Goal: Task Accomplishment & Management: Manage account settings

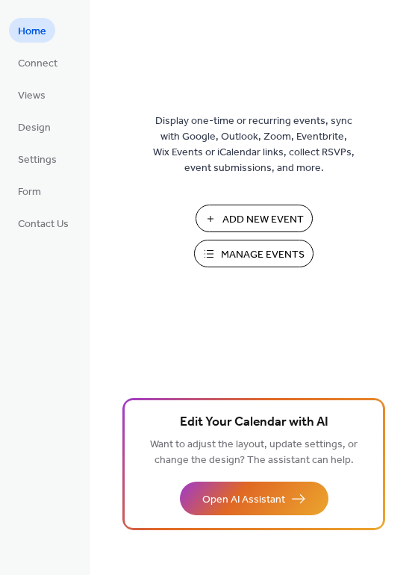
click at [246, 252] on span "Manage Events" at bounding box center [263, 255] width 84 height 16
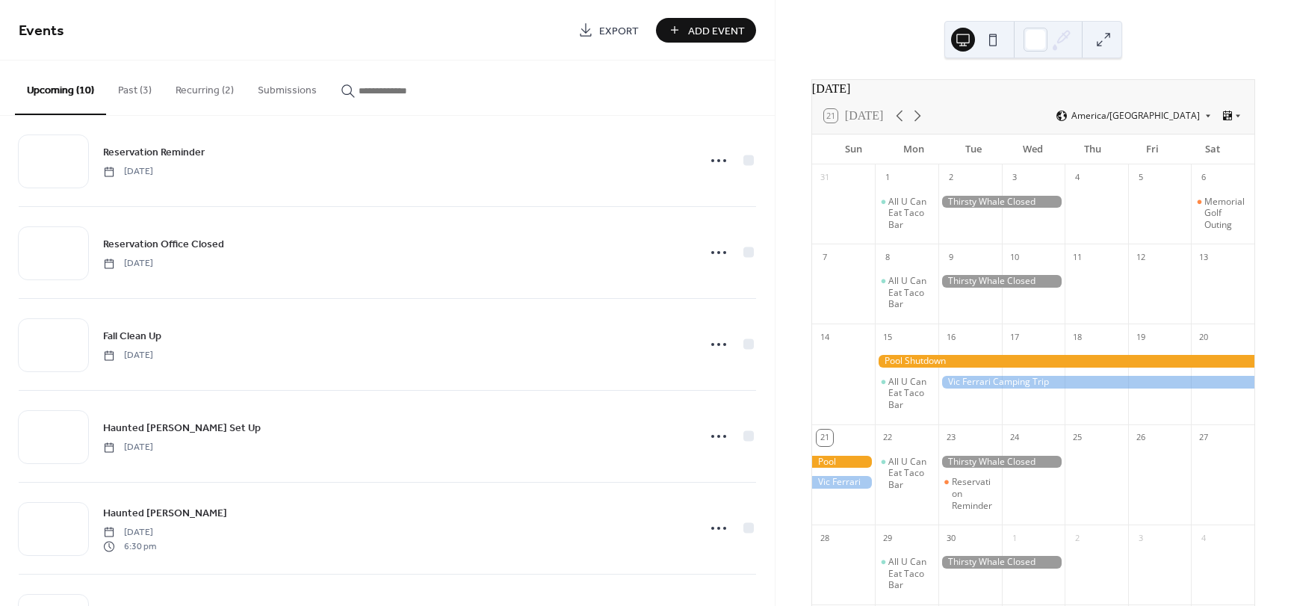
scroll to position [149, 0]
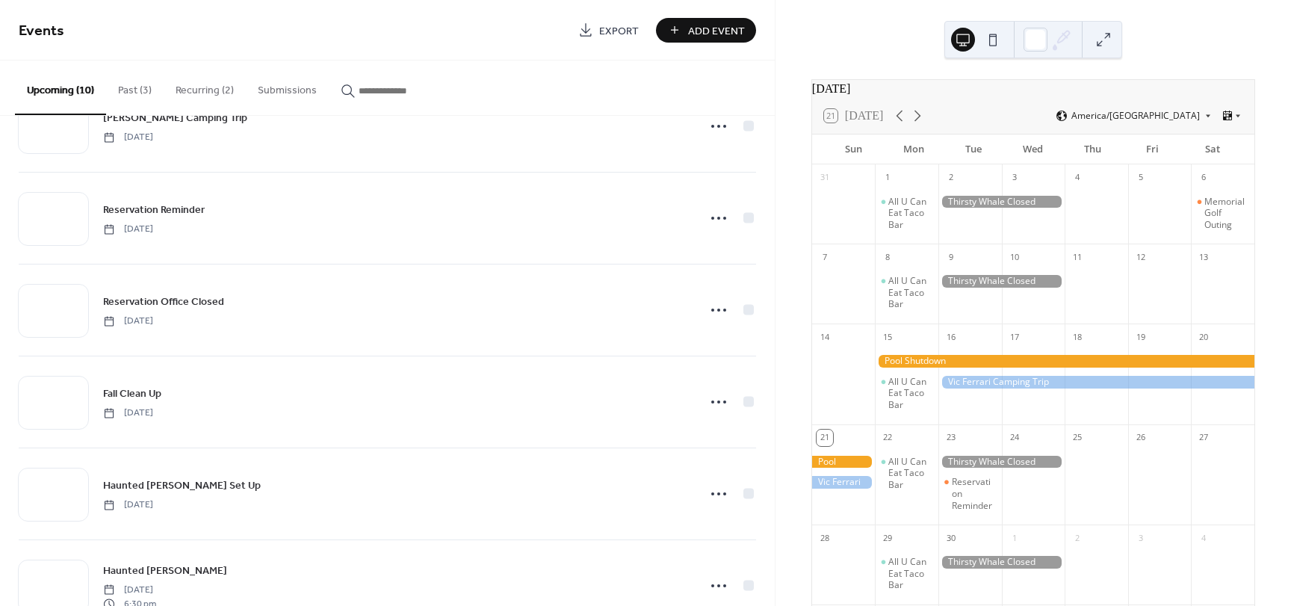
click at [200, 85] on button "Recurring (2)" at bounding box center [205, 87] width 82 height 53
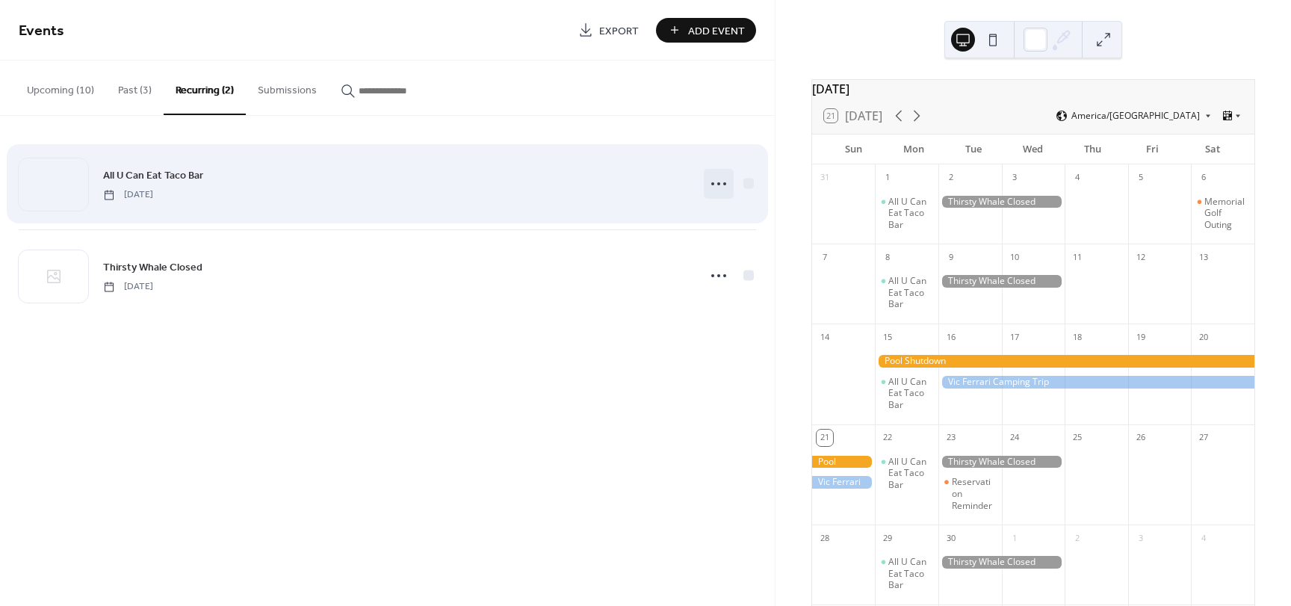
click at [718, 182] on icon at bounding box center [719, 184] width 24 height 24
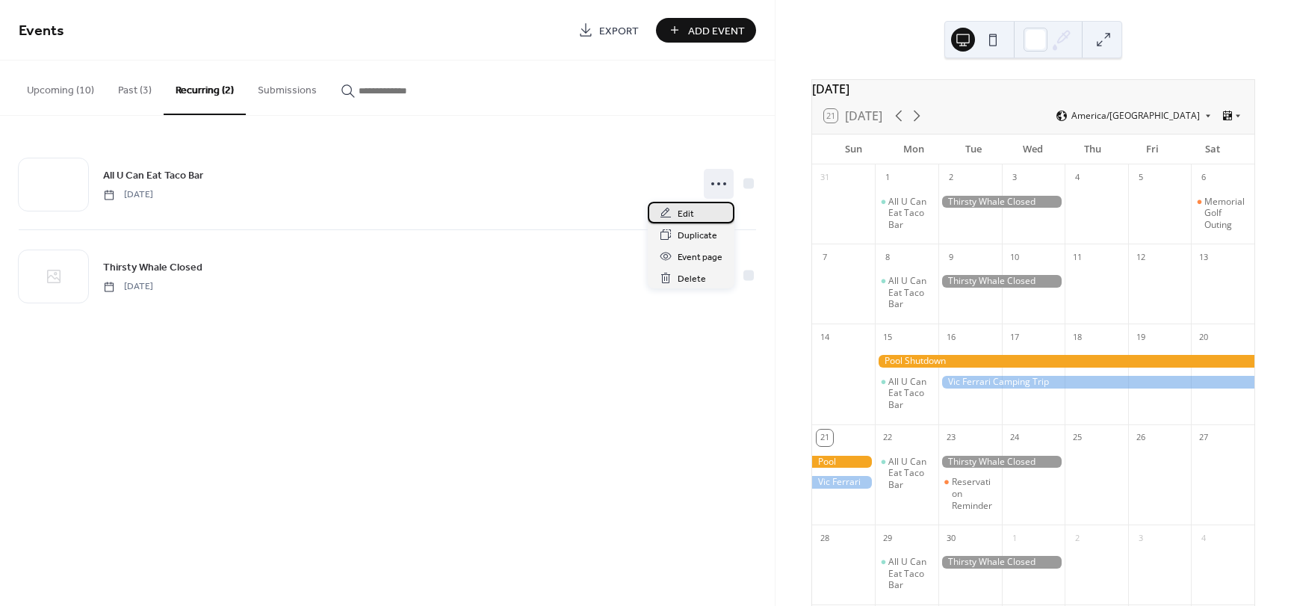
click at [687, 216] on span "Edit" at bounding box center [686, 214] width 16 height 16
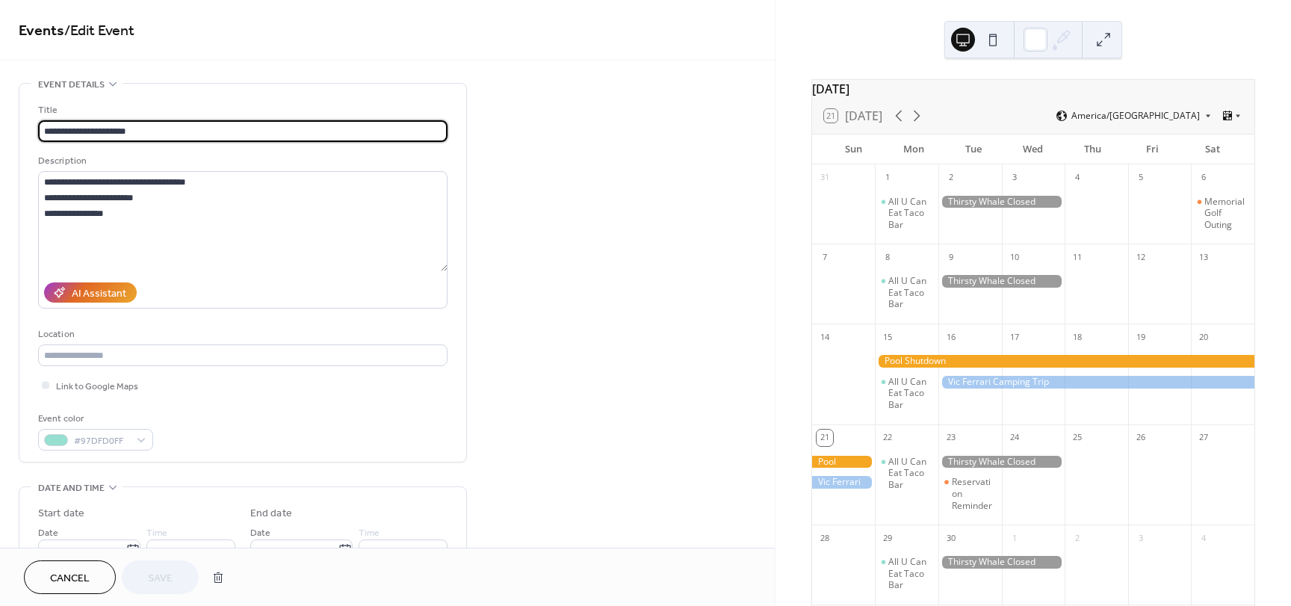
type input "**********"
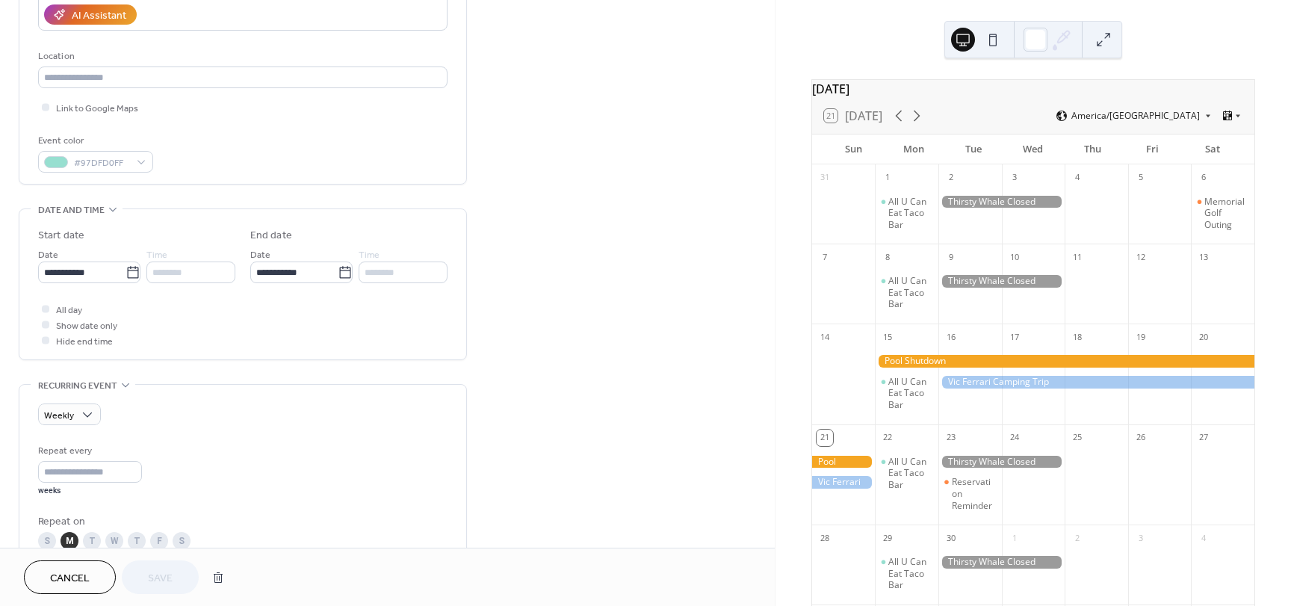
scroll to position [299, 0]
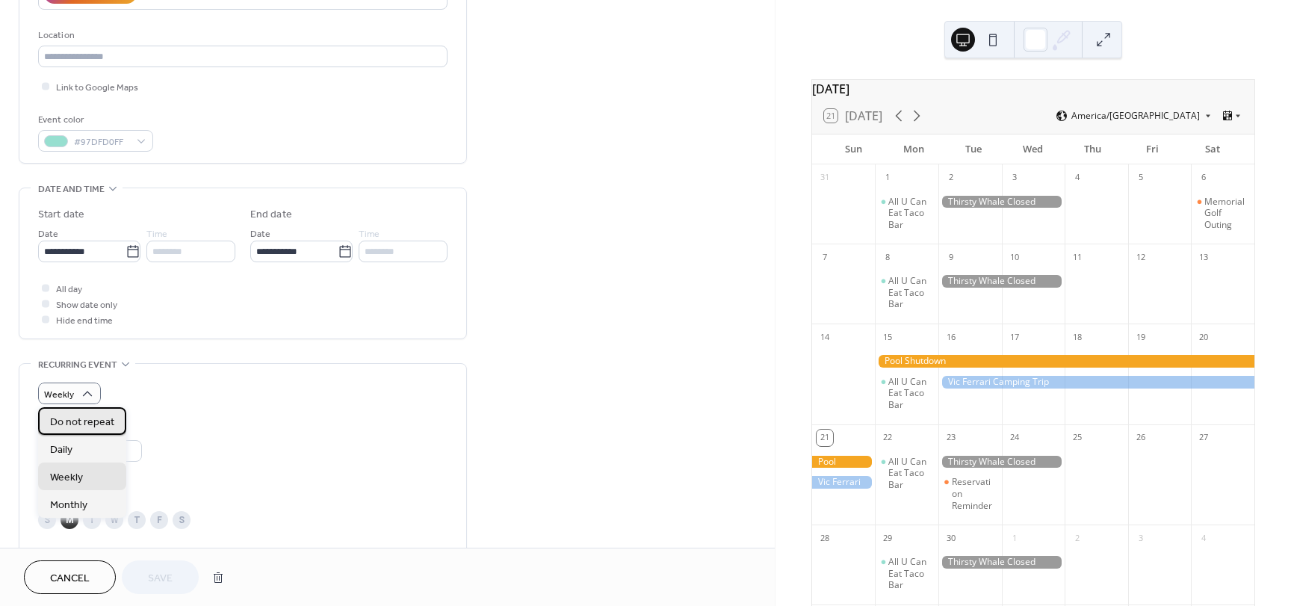
click at [87, 425] on span "Do not repeat" at bounding box center [82, 423] width 64 height 16
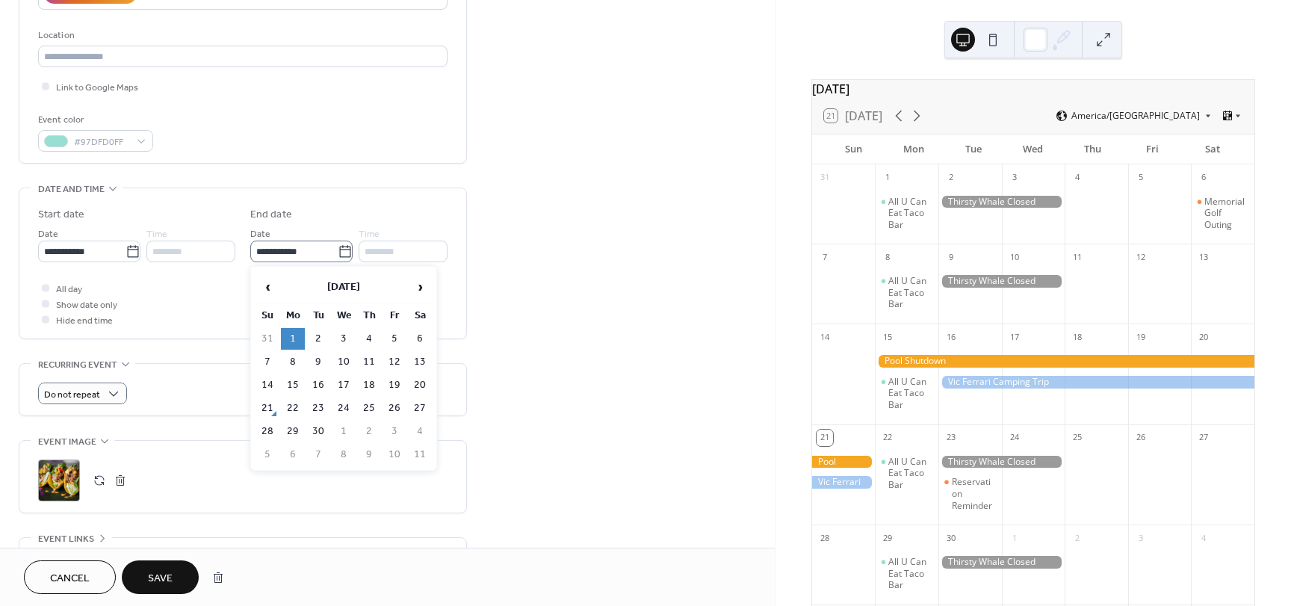
click at [341, 253] on icon at bounding box center [345, 251] width 15 height 15
click at [338, 253] on input "**********" at bounding box center [293, 252] width 87 height 22
click at [293, 386] on td "15" at bounding box center [293, 385] width 24 height 22
type input "**********"
click at [152, 582] on span "Save" at bounding box center [160, 579] width 25 height 16
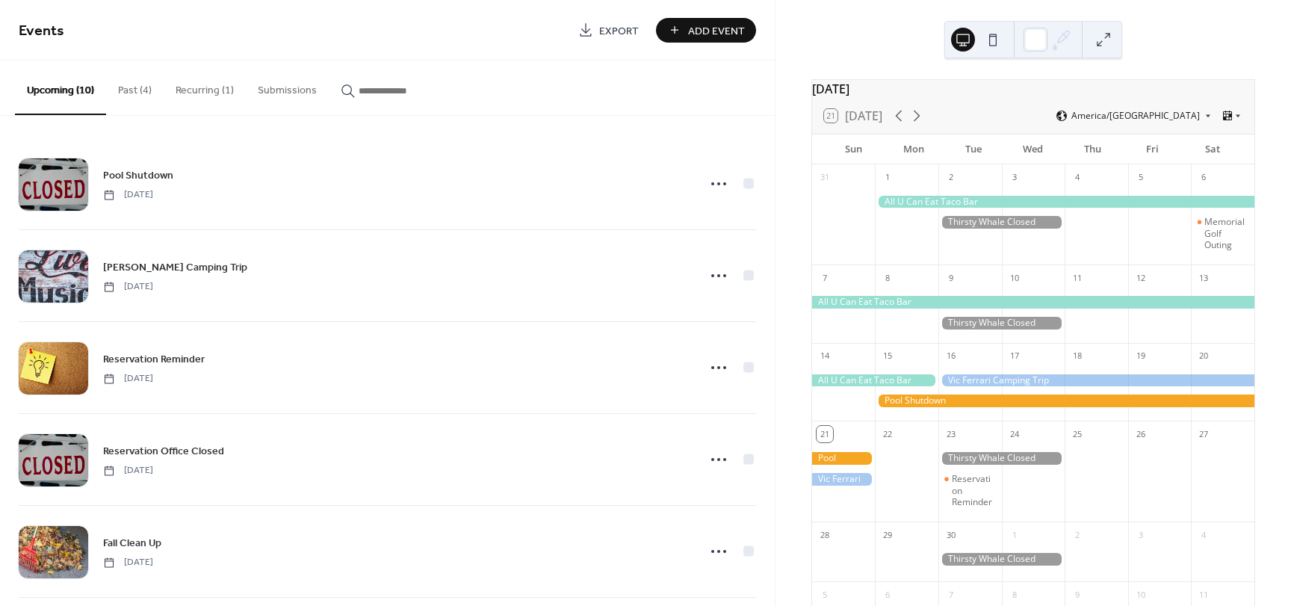
click at [203, 93] on button "Recurring (1)" at bounding box center [205, 87] width 82 height 53
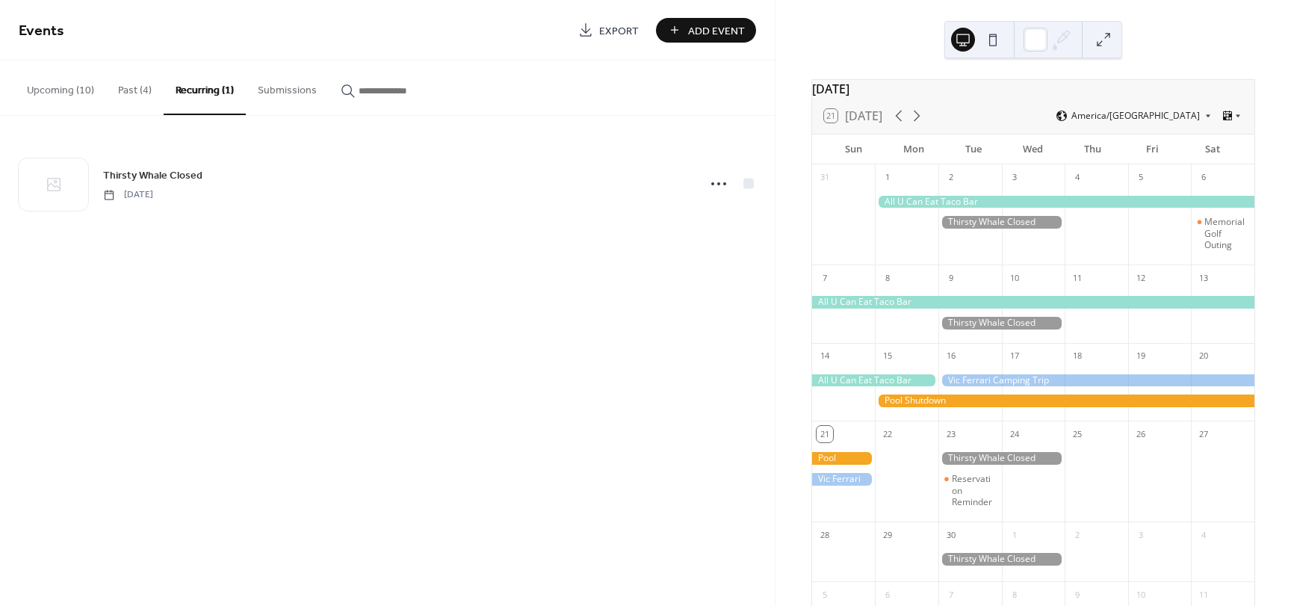
click at [137, 93] on button "Past (4)" at bounding box center [135, 87] width 58 height 53
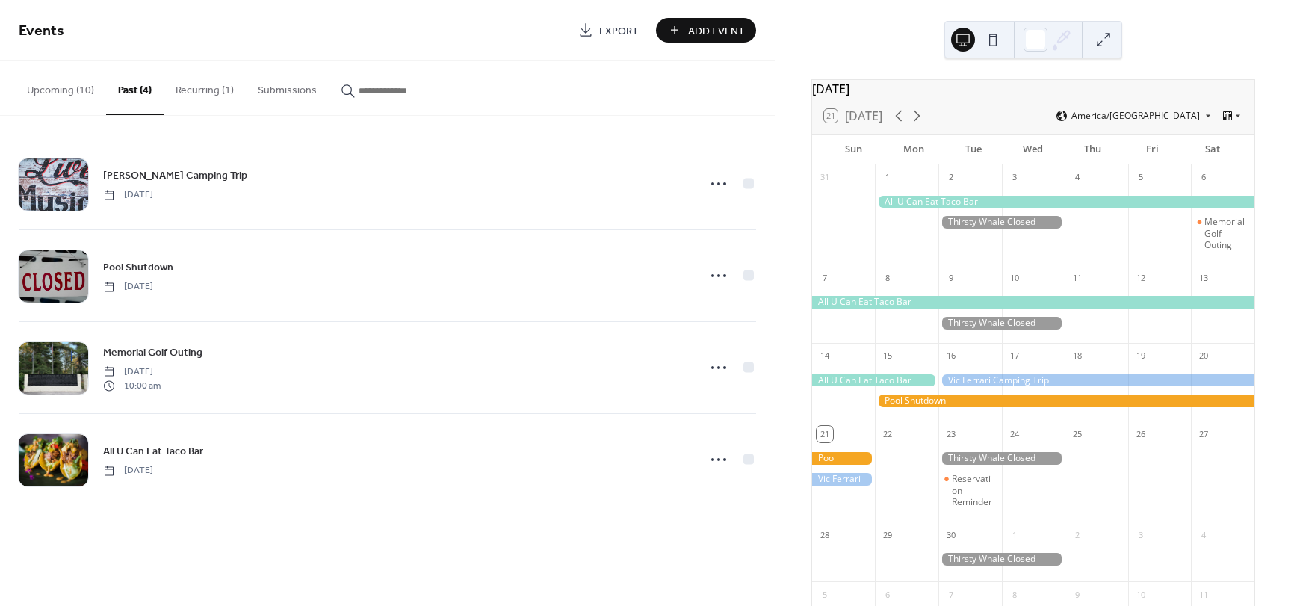
click at [79, 94] on button "Upcoming (10)" at bounding box center [60, 87] width 91 height 53
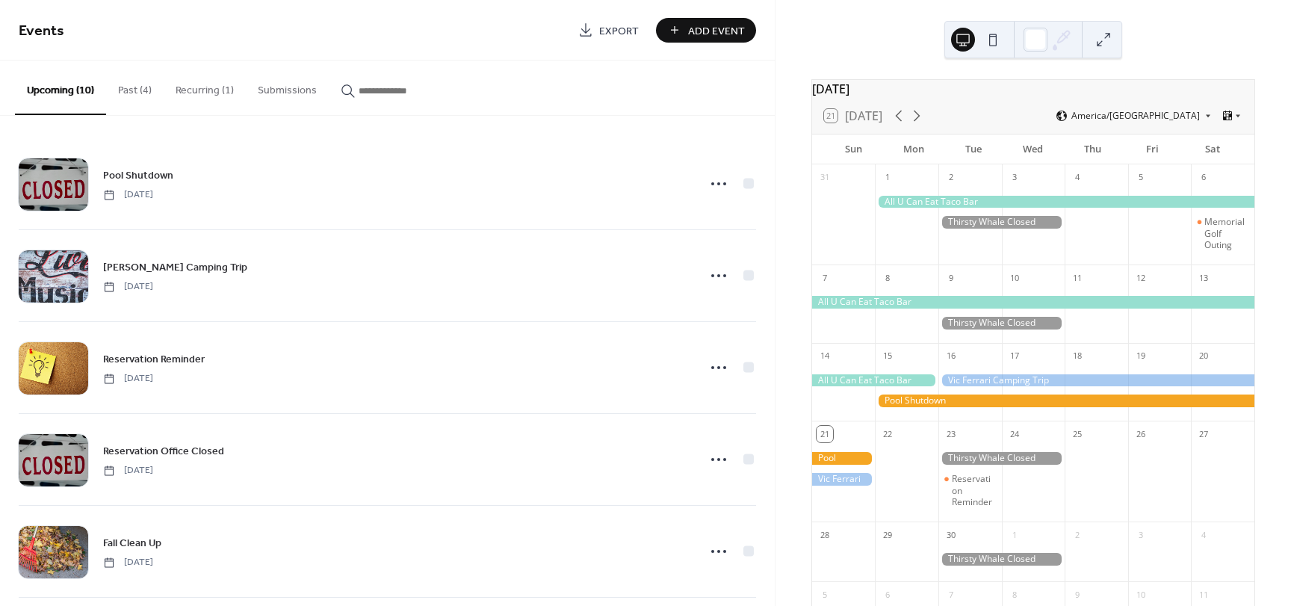
click at [149, 93] on button "Past (4)" at bounding box center [135, 87] width 58 height 53
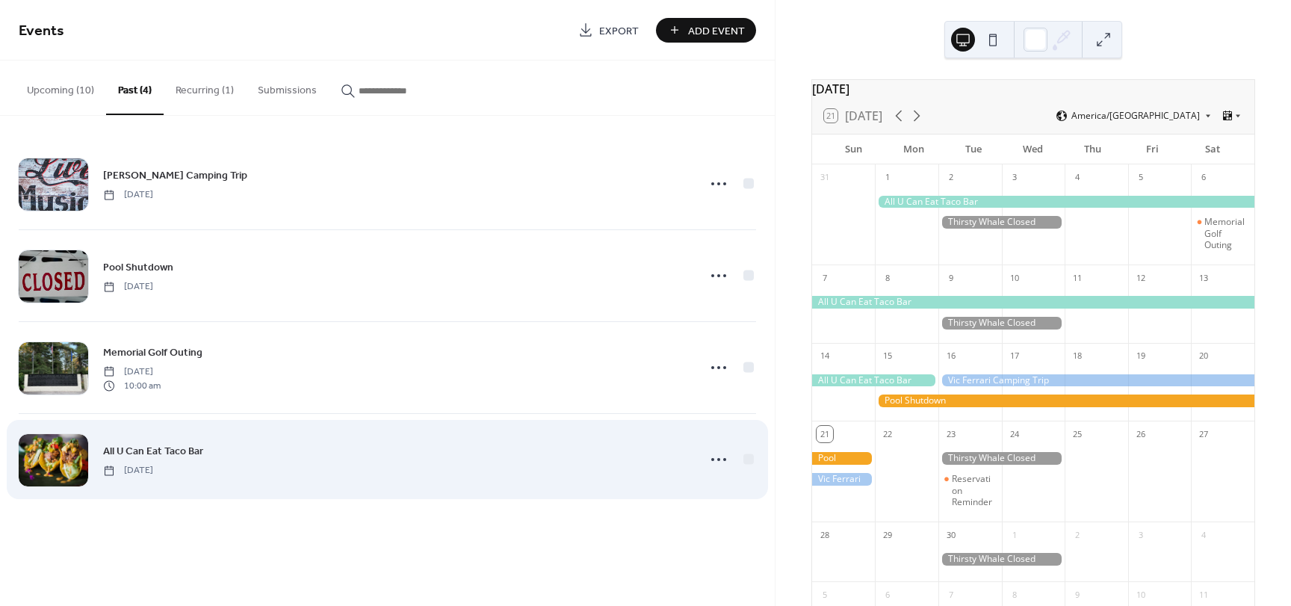
click at [156, 455] on span "All U Can Eat Taco Bar" at bounding box center [153, 452] width 100 height 16
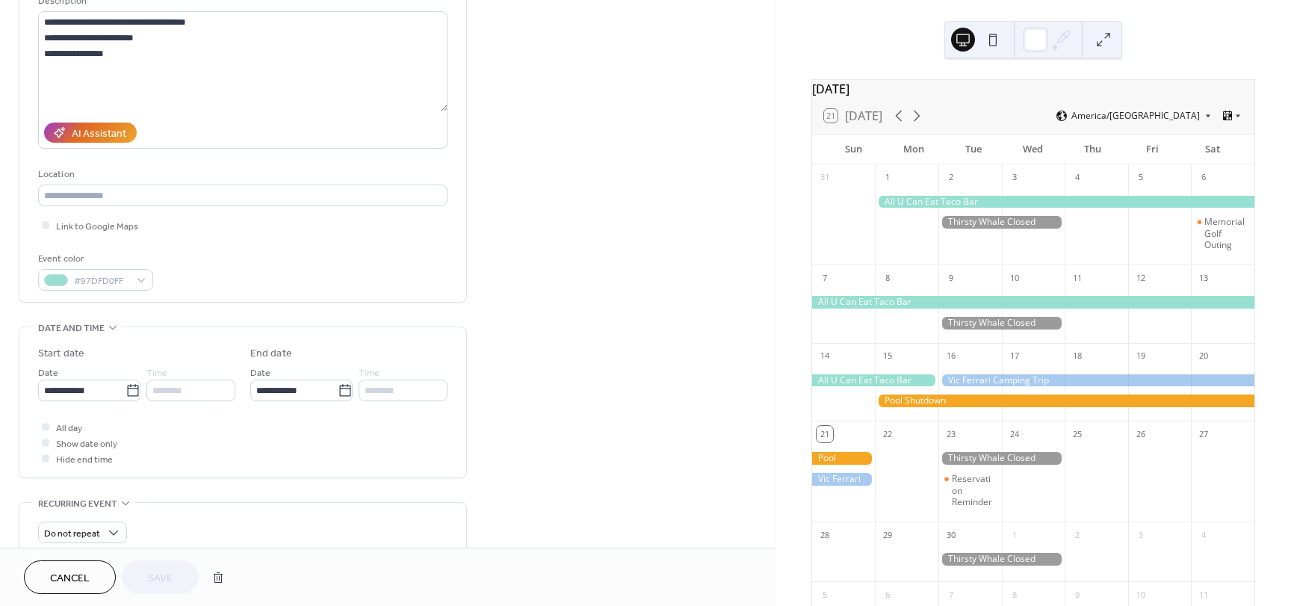
scroll to position [224, 0]
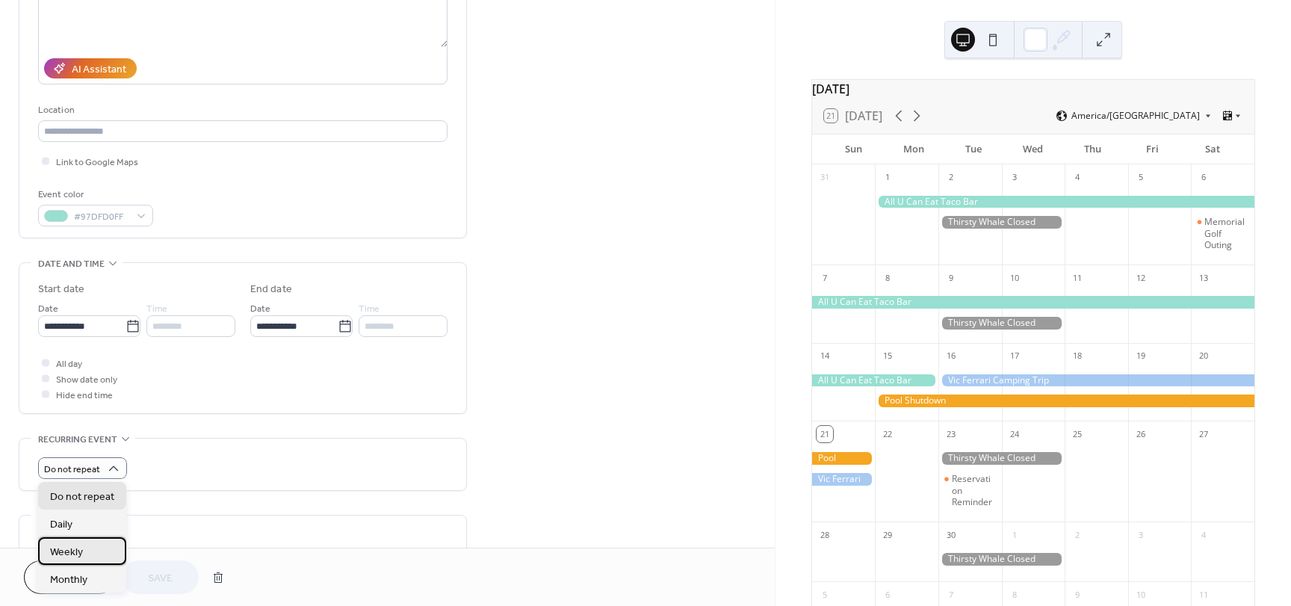
click at [75, 562] on div "Weekly" at bounding box center [82, 551] width 88 height 28
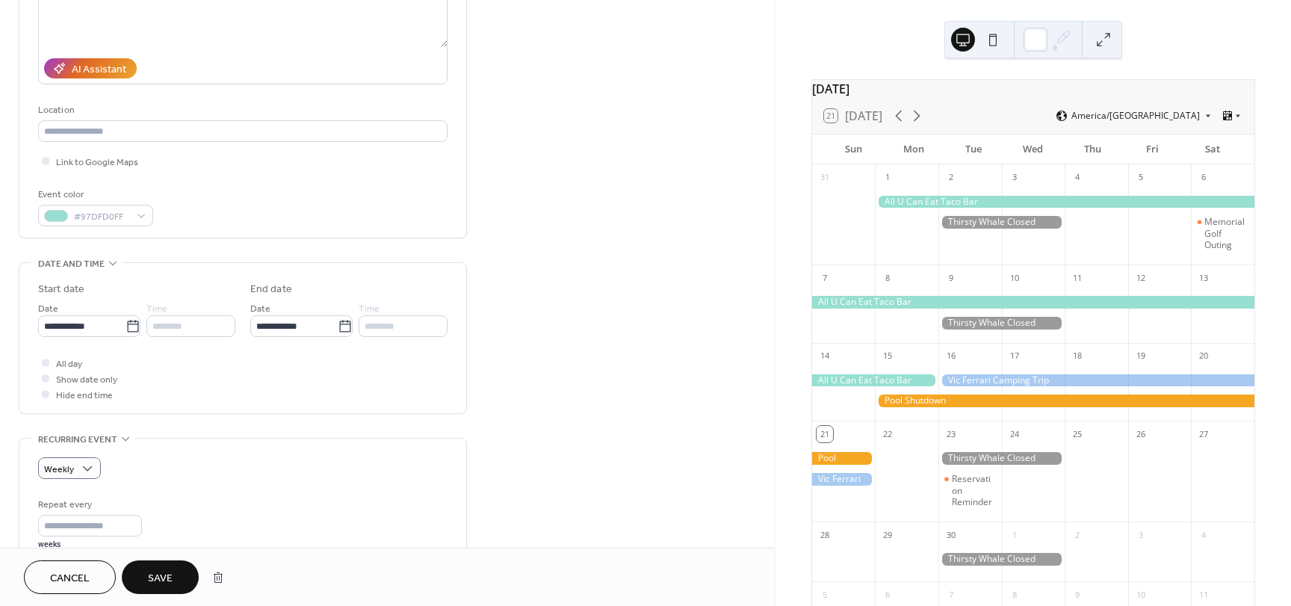
click at [161, 575] on span "Save" at bounding box center [160, 579] width 25 height 16
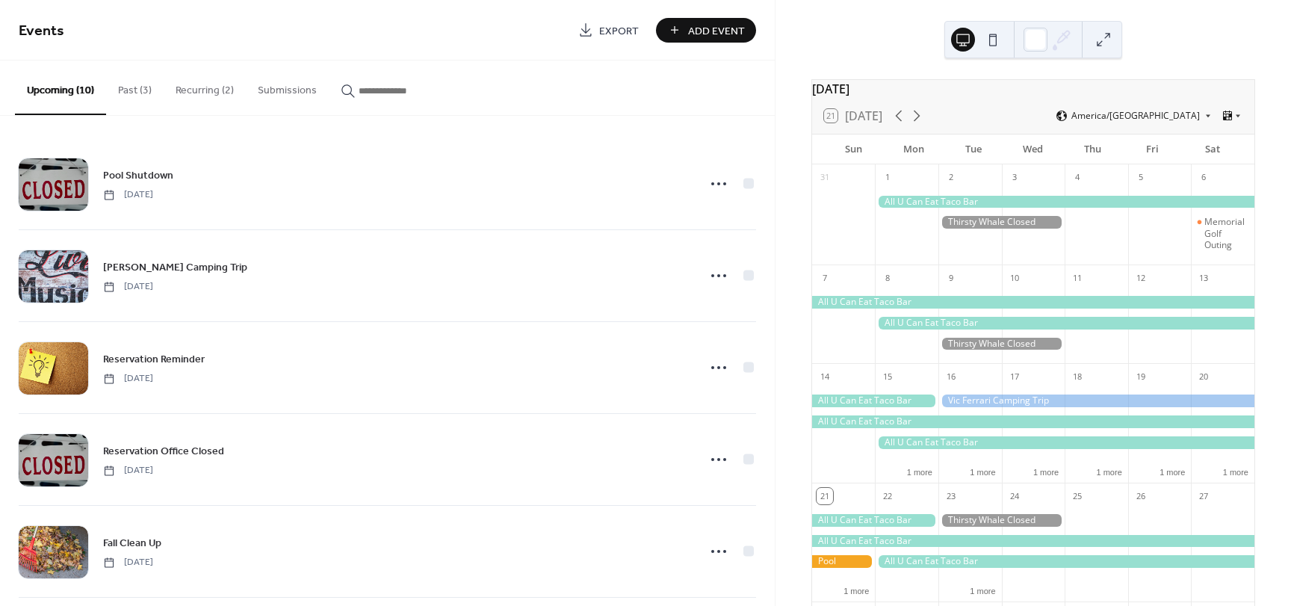
click at [138, 91] on button "Past (3)" at bounding box center [135, 87] width 58 height 53
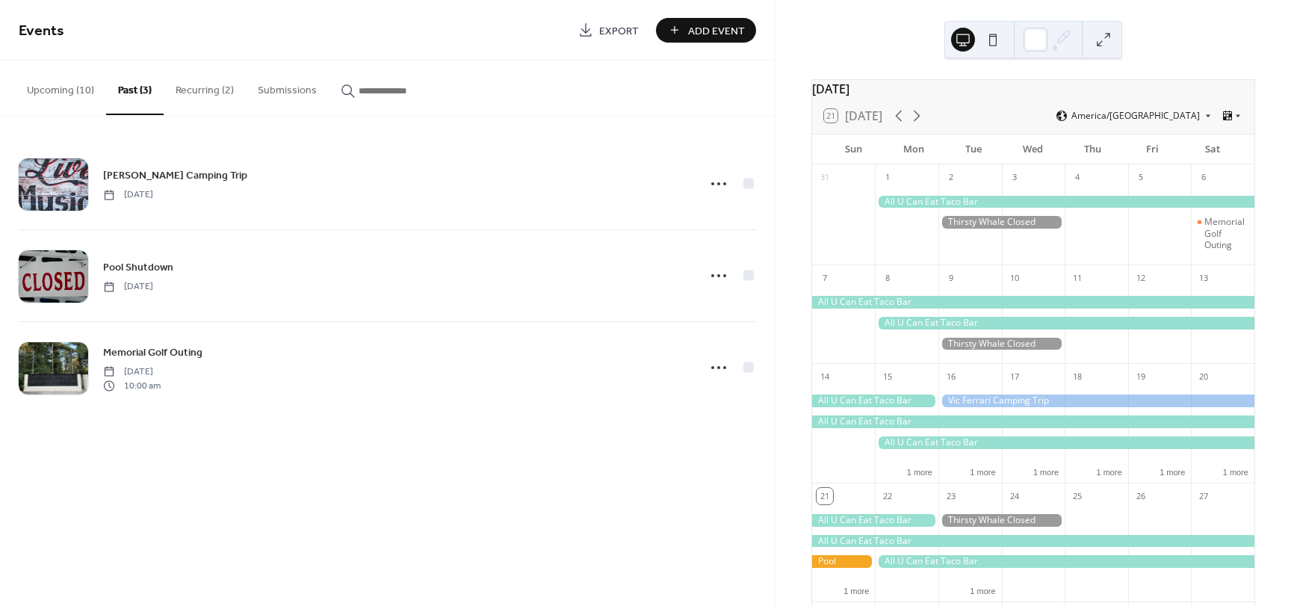
click at [76, 88] on button "Upcoming (10)" at bounding box center [60, 87] width 91 height 53
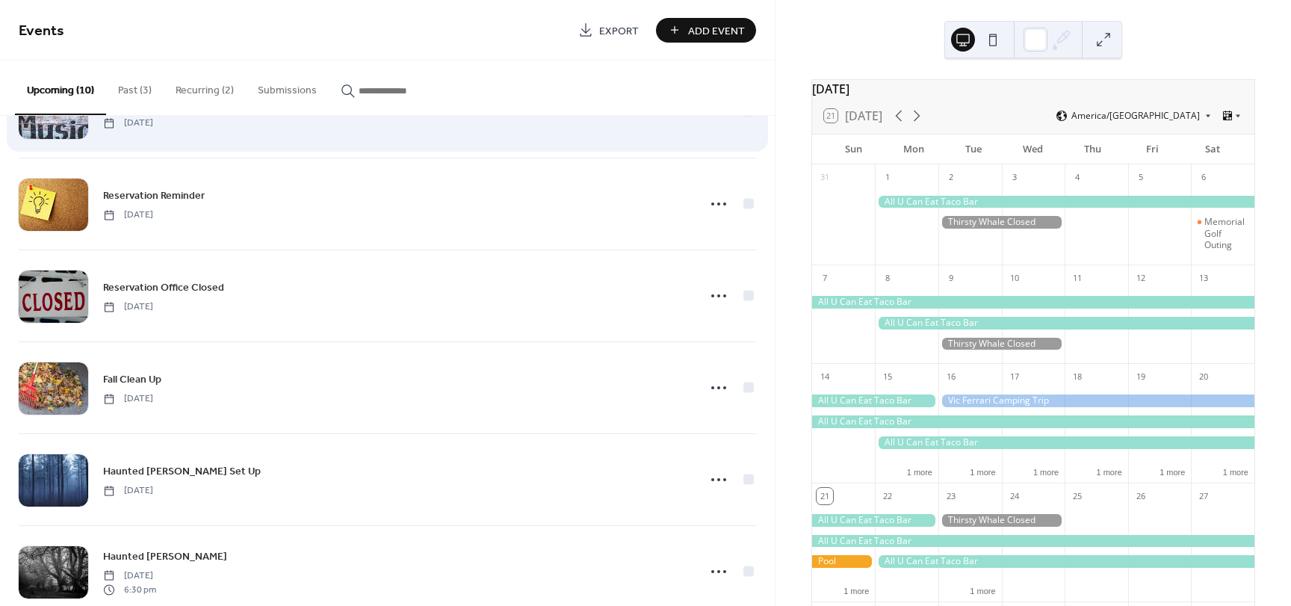
scroll to position [299, 0]
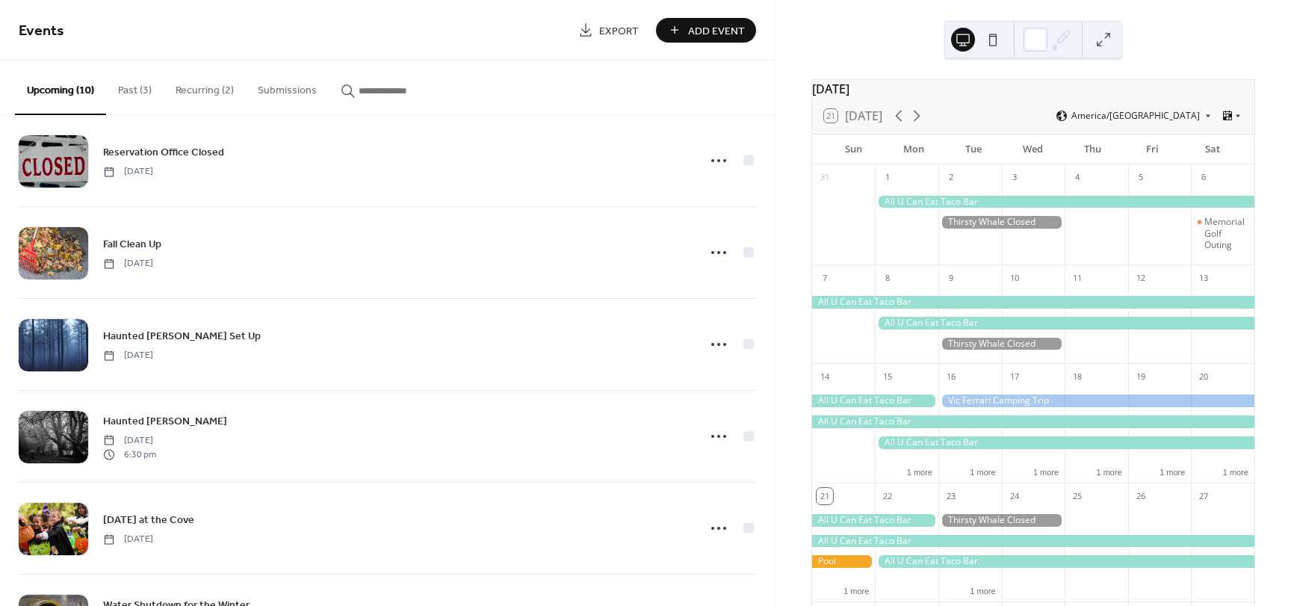
click at [205, 90] on button "Recurring (2)" at bounding box center [205, 87] width 82 height 53
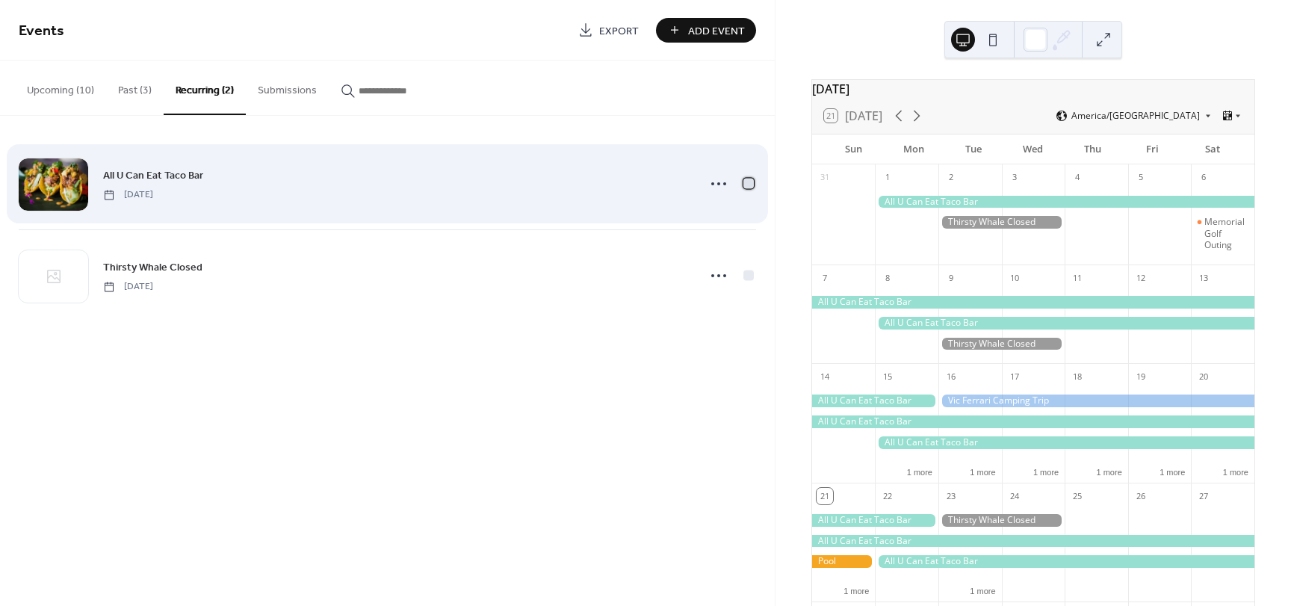
click at [748, 184] on div at bounding box center [748, 183] width 10 height 10
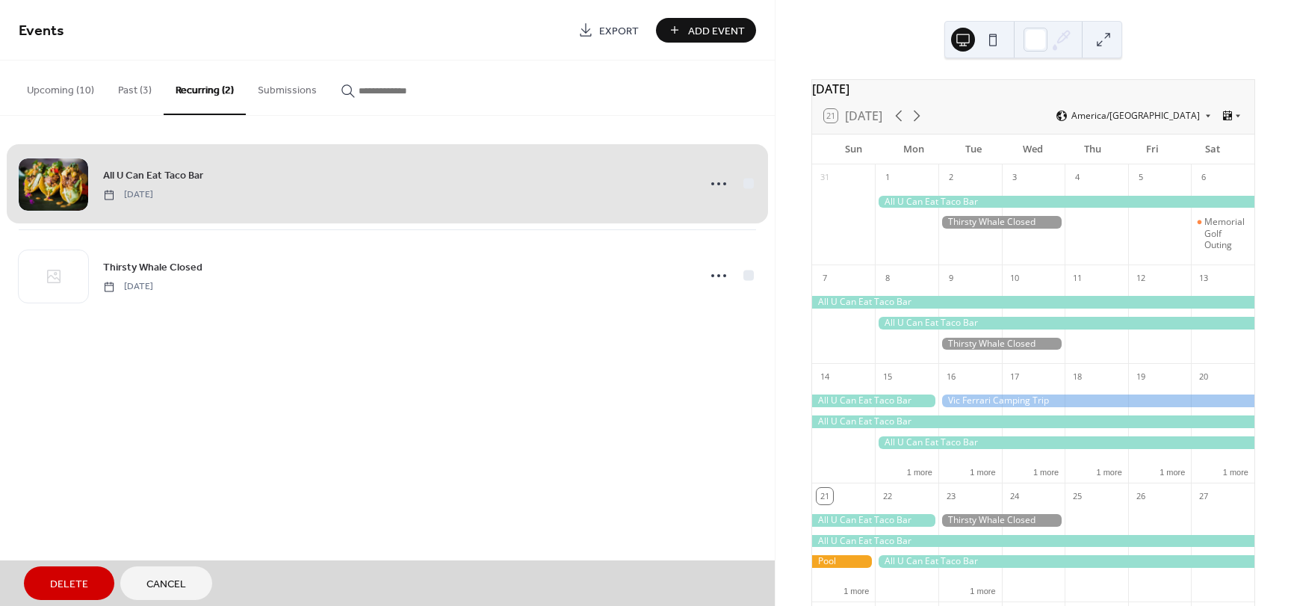
click at [714, 185] on div "All U Can Eat Taco Bar [DATE]" at bounding box center [387, 183] width 737 height 91
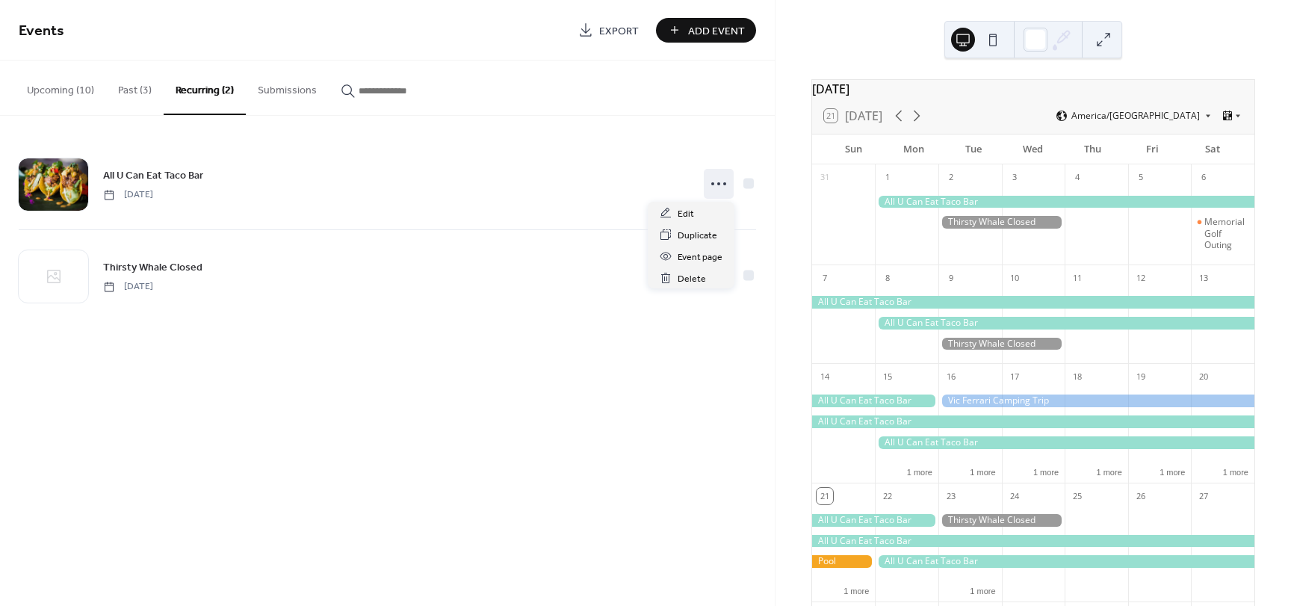
click at [714, 185] on icon at bounding box center [719, 184] width 24 height 24
click at [678, 211] on span "Edit" at bounding box center [686, 214] width 16 height 16
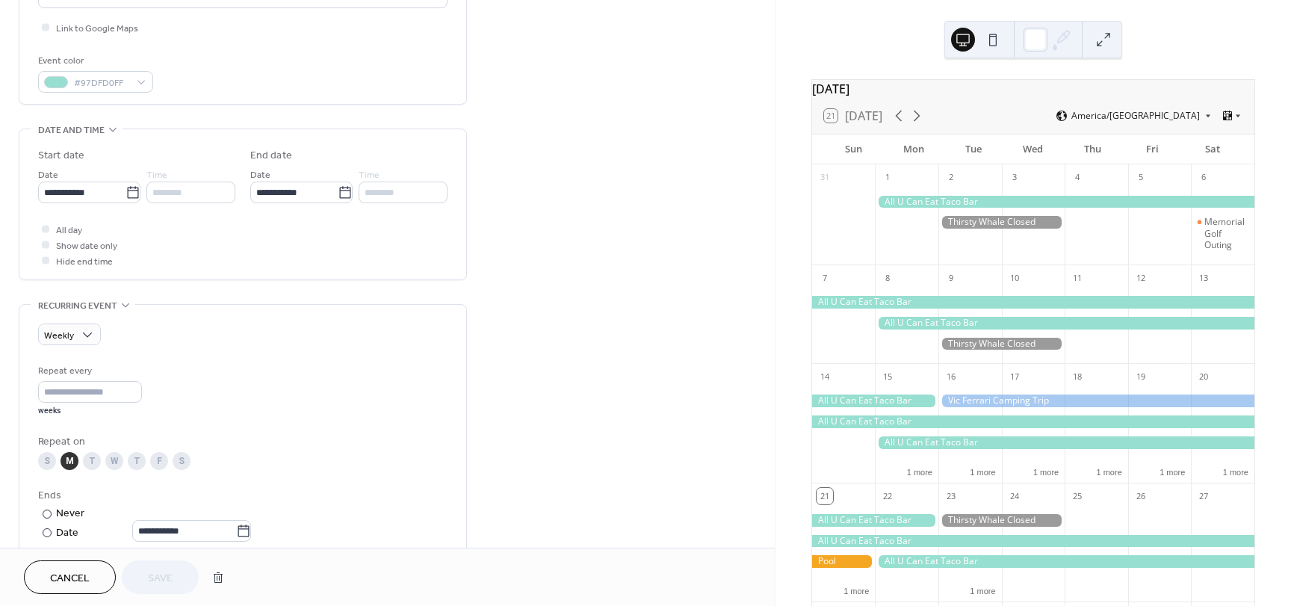
scroll to position [373, 0]
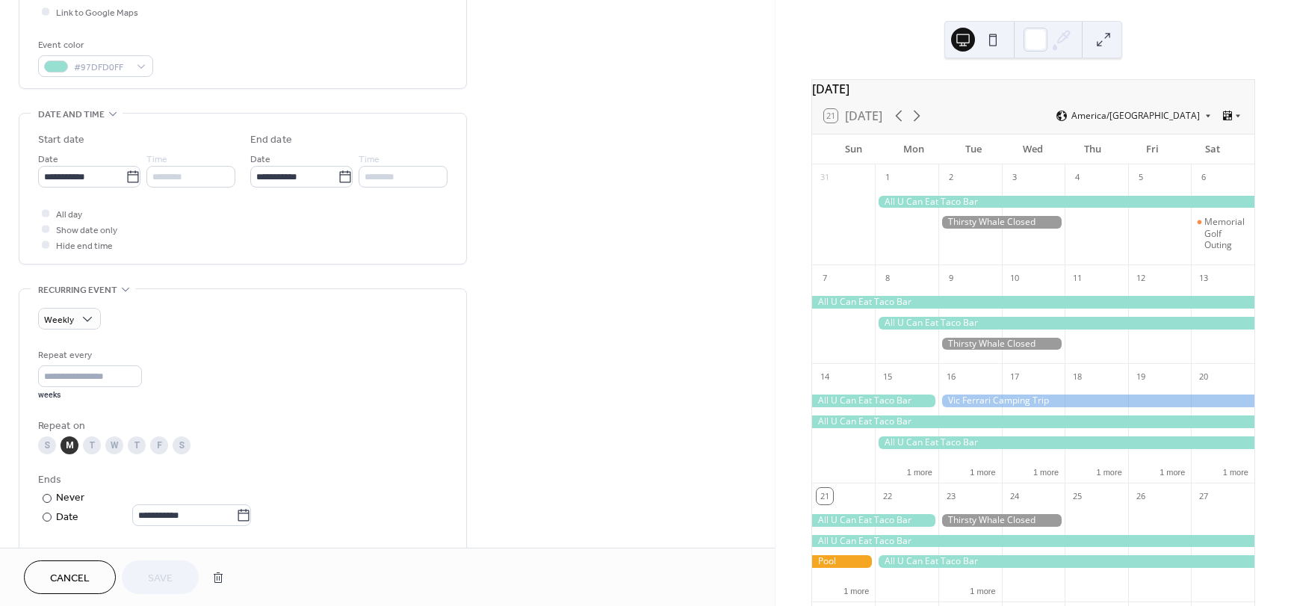
click at [69, 442] on div "M" at bounding box center [70, 445] width 18 height 18
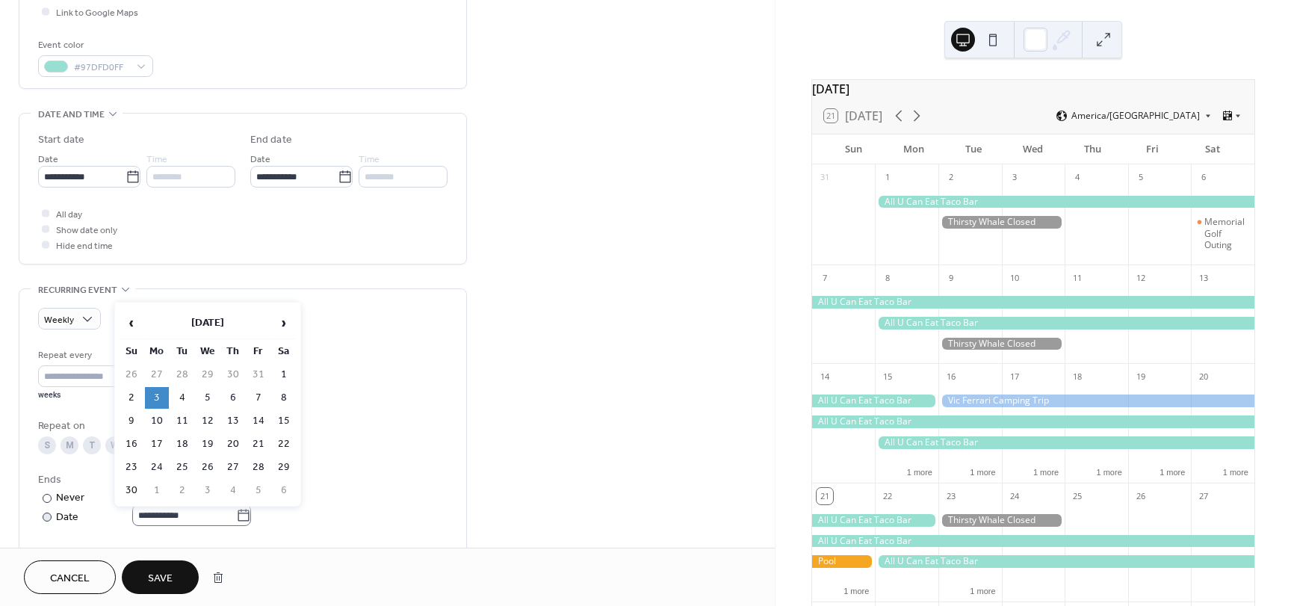
click at [250, 515] on icon at bounding box center [243, 515] width 15 height 15
click at [236, 515] on input "**********" at bounding box center [184, 515] width 104 height 22
click at [134, 327] on span "‹" at bounding box center [131, 323] width 22 height 30
click at [160, 420] on td "15" at bounding box center [157, 421] width 24 height 22
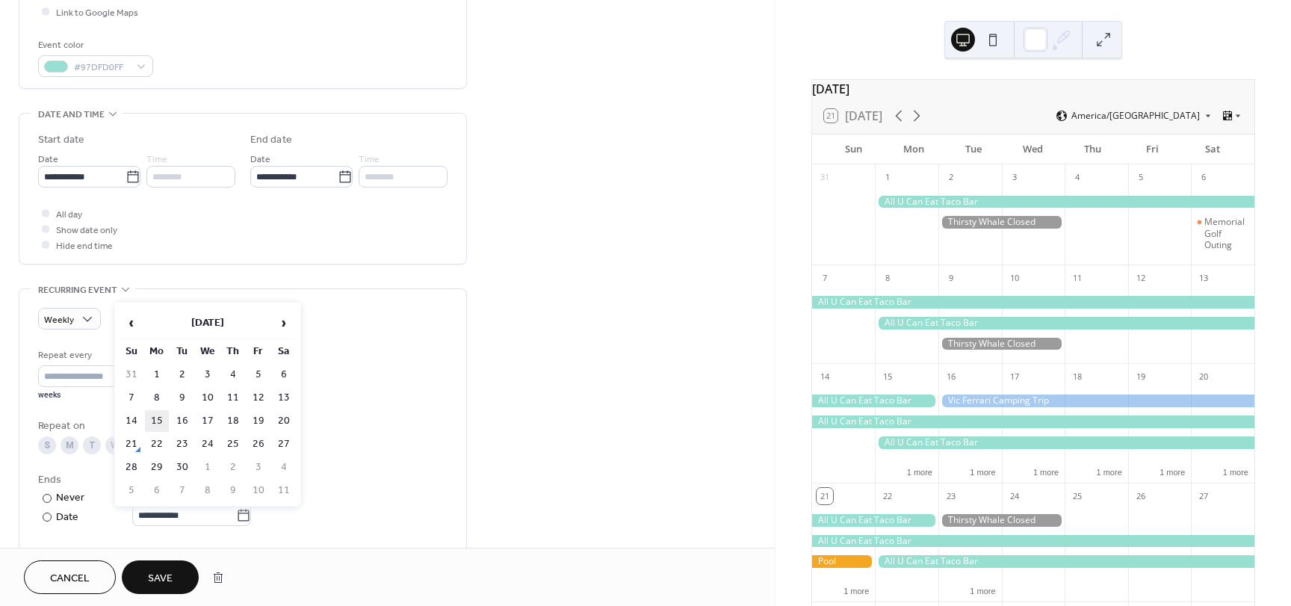
type input "**********"
click at [344, 176] on icon at bounding box center [345, 177] width 15 height 15
click at [338, 176] on input "**********" at bounding box center [293, 177] width 87 height 22
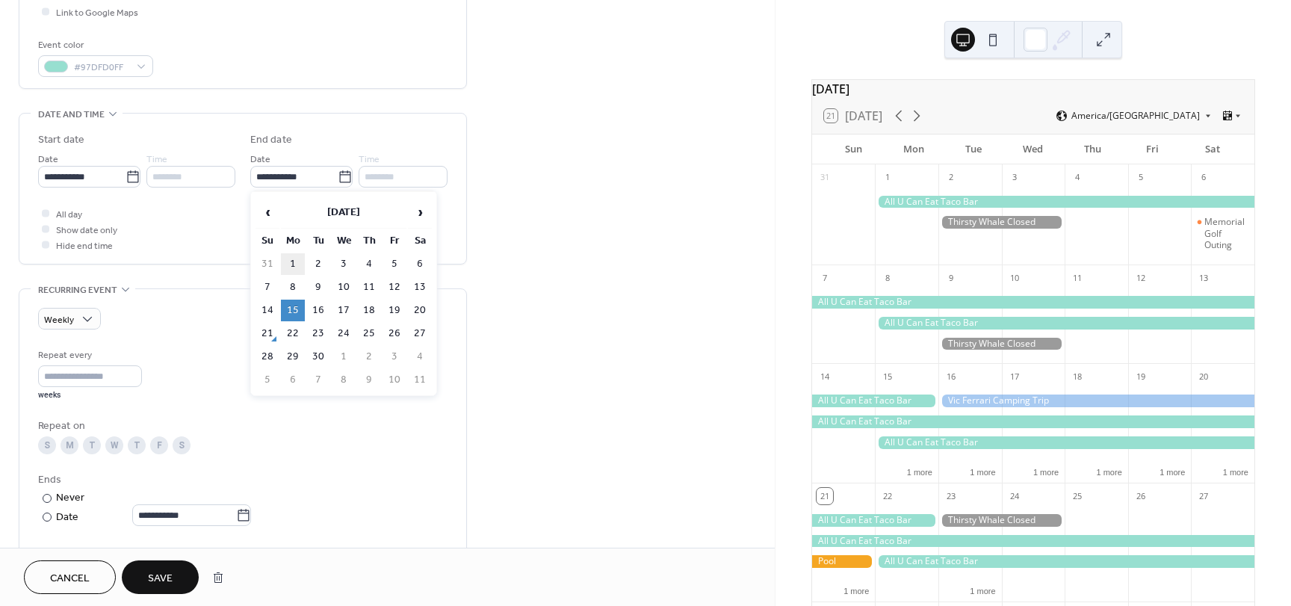
click at [288, 265] on td "1" at bounding box center [293, 264] width 24 height 22
type input "**********"
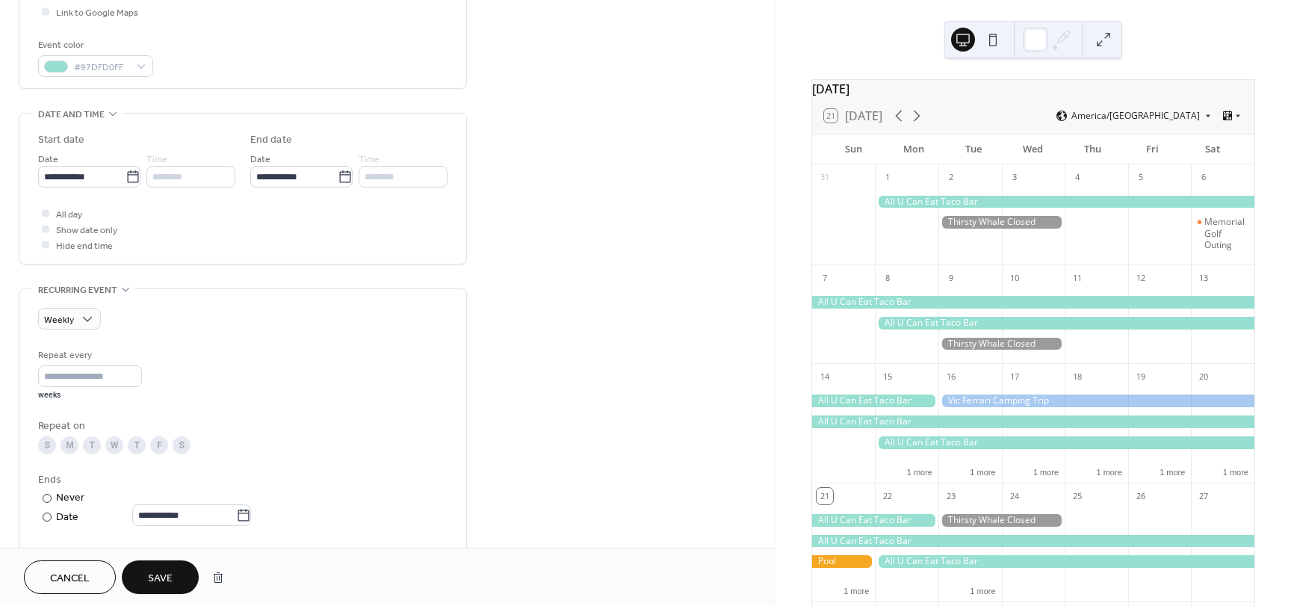
click at [155, 575] on span "Save" at bounding box center [160, 579] width 25 height 16
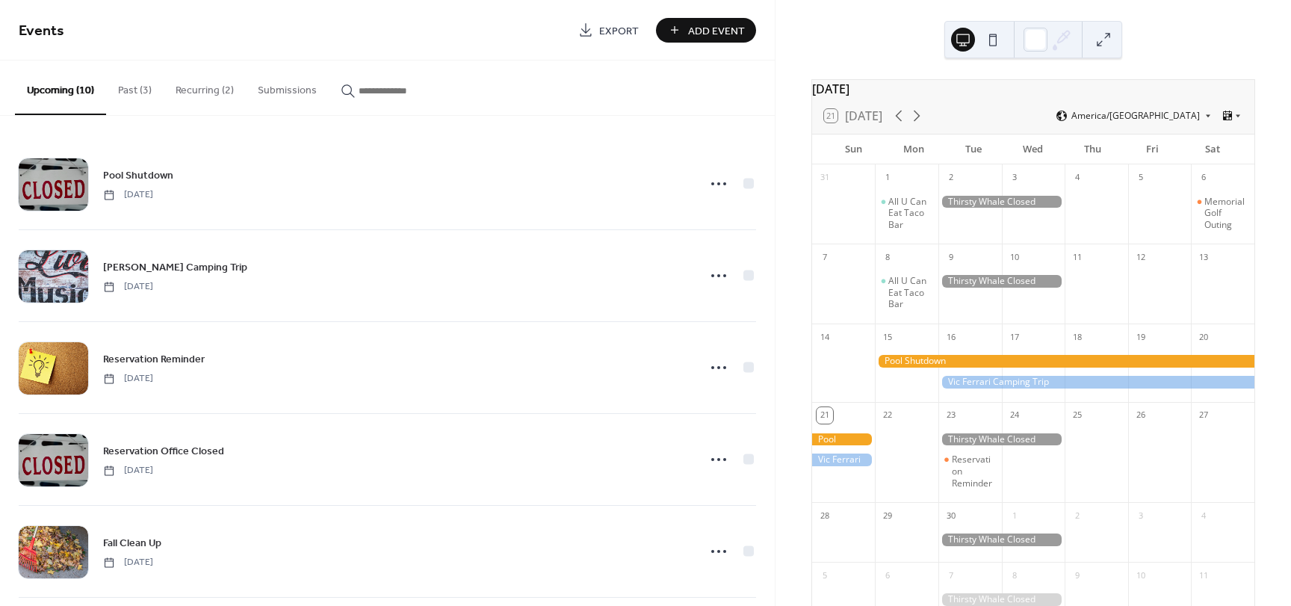
click at [120, 87] on button "Past (3)" at bounding box center [135, 87] width 58 height 53
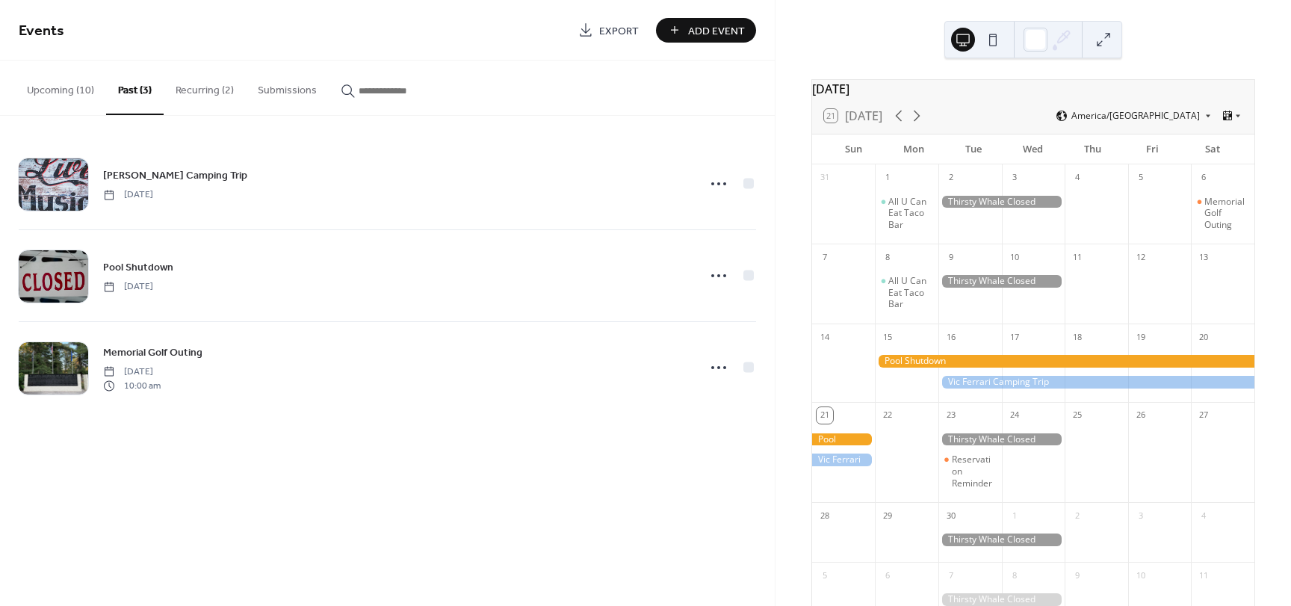
click at [214, 90] on button "Recurring (2)" at bounding box center [205, 87] width 82 height 53
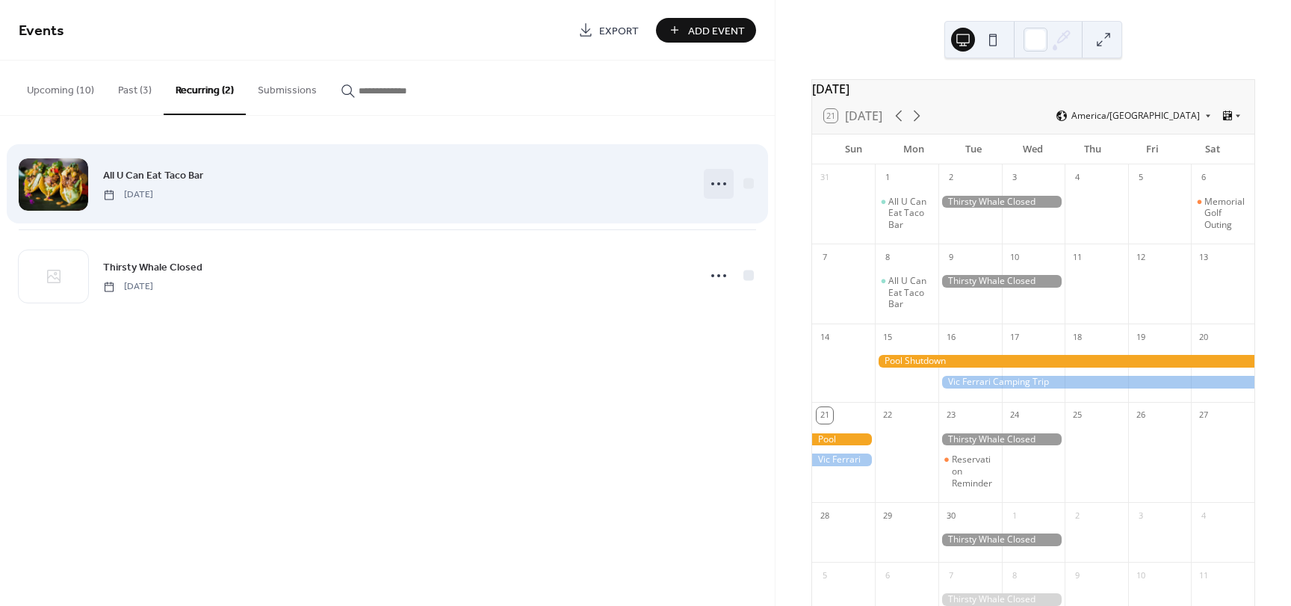
click at [719, 184] on circle at bounding box center [718, 183] width 3 height 3
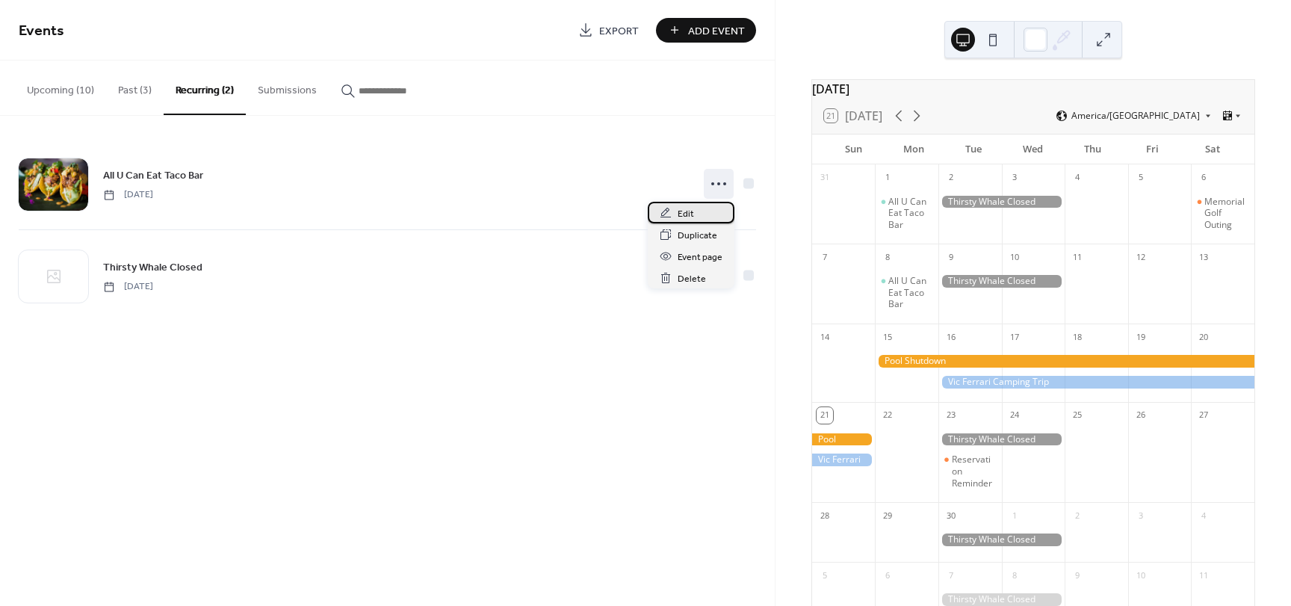
click at [687, 212] on span "Edit" at bounding box center [686, 214] width 16 height 16
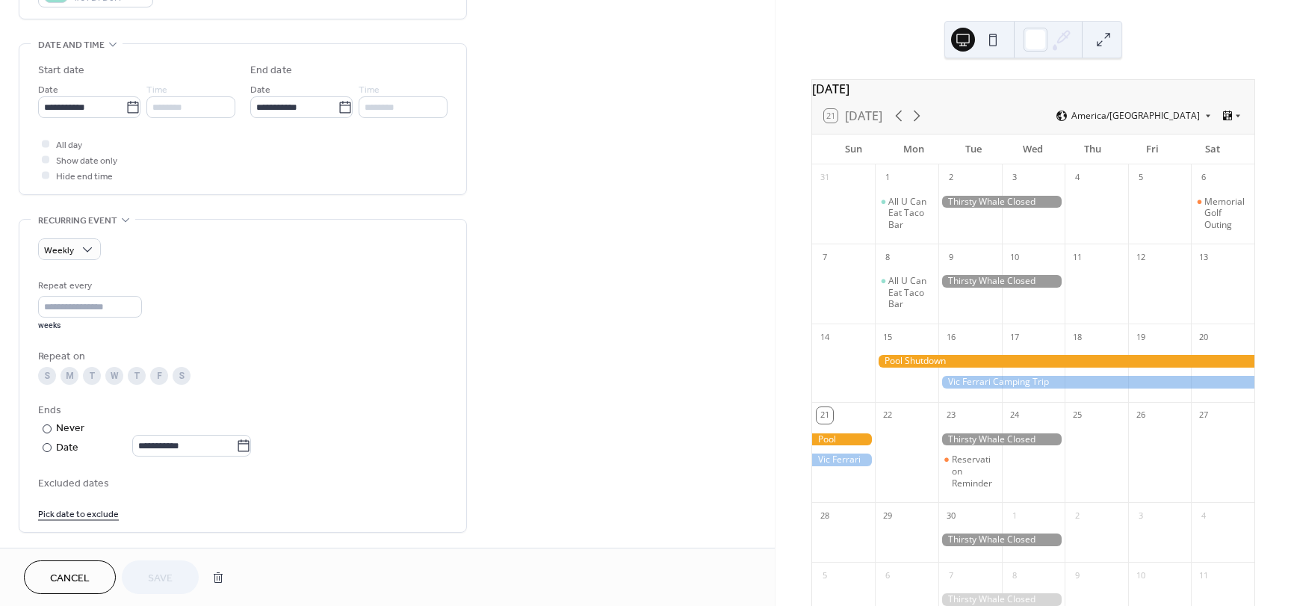
scroll to position [448, 0]
click at [65, 368] on div "M" at bounding box center [70, 371] width 18 height 18
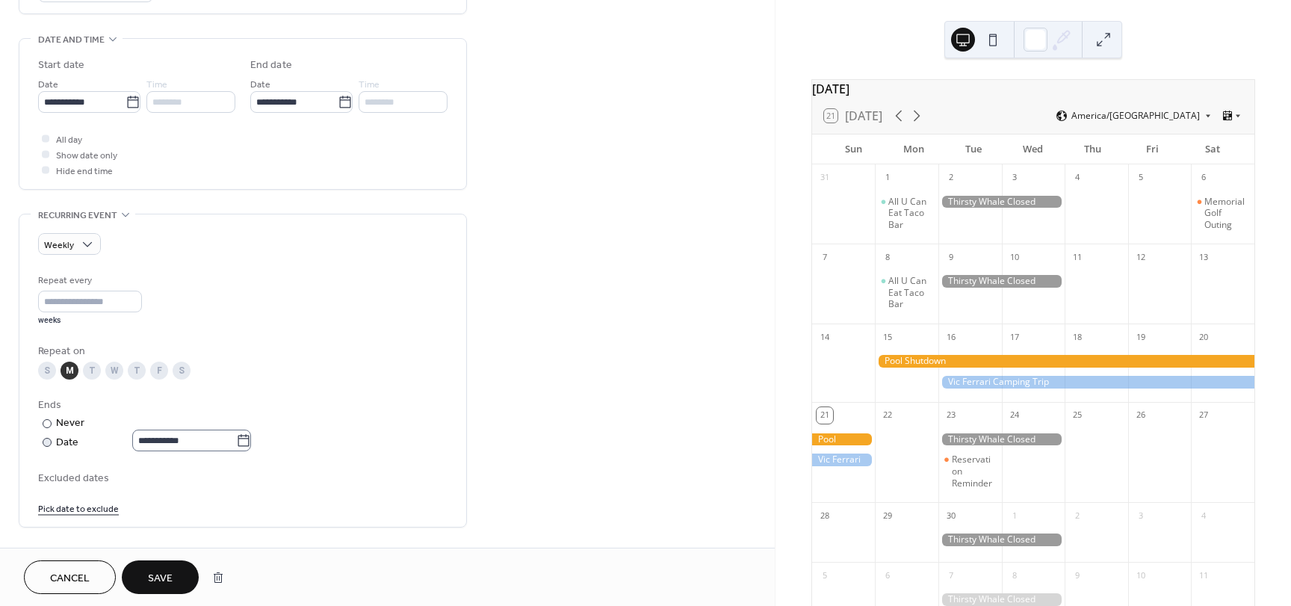
click at [251, 439] on icon at bounding box center [243, 440] width 15 height 15
click at [236, 439] on input "**********" at bounding box center [184, 441] width 104 height 22
click at [151, 361] on td "22" at bounding box center [157, 370] width 24 height 22
type input "**********"
click at [170, 576] on span "Save" at bounding box center [160, 579] width 25 height 16
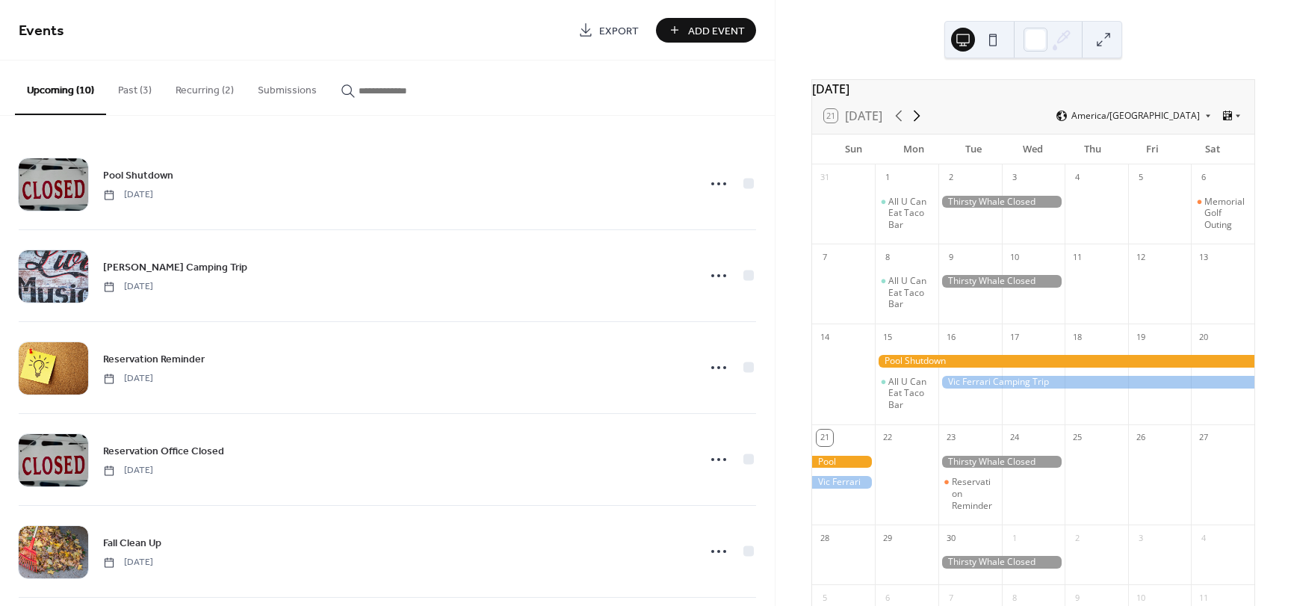
click at [917, 120] on icon at bounding box center [917, 116] width 7 height 11
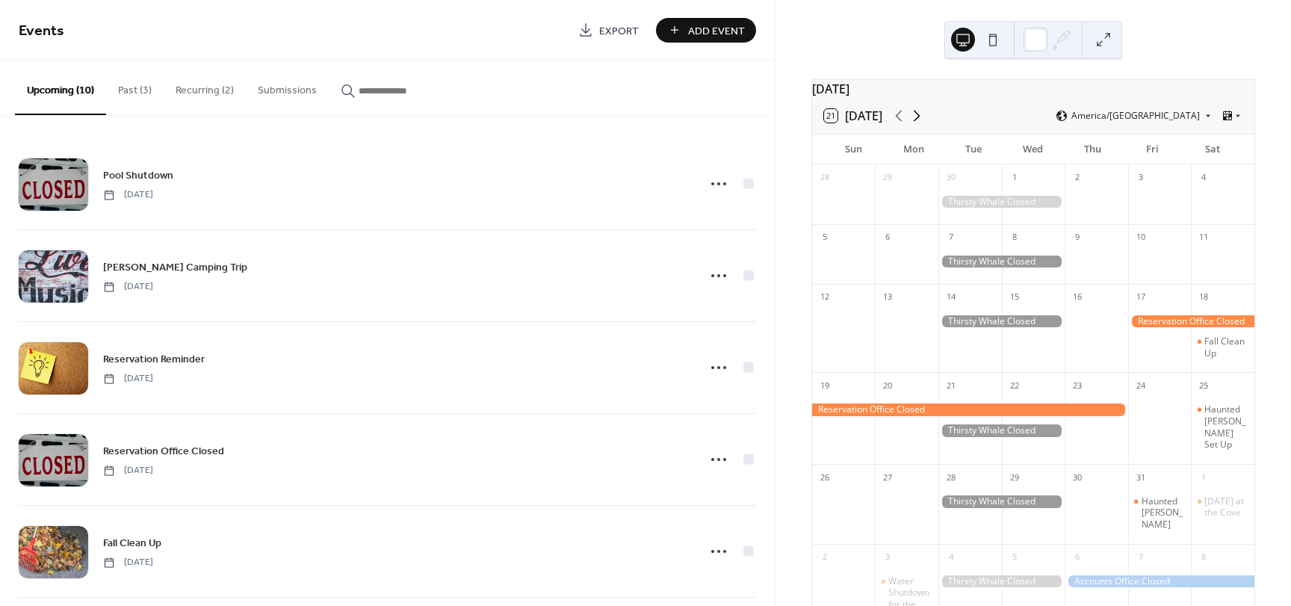
click at [917, 120] on icon at bounding box center [917, 116] width 7 height 11
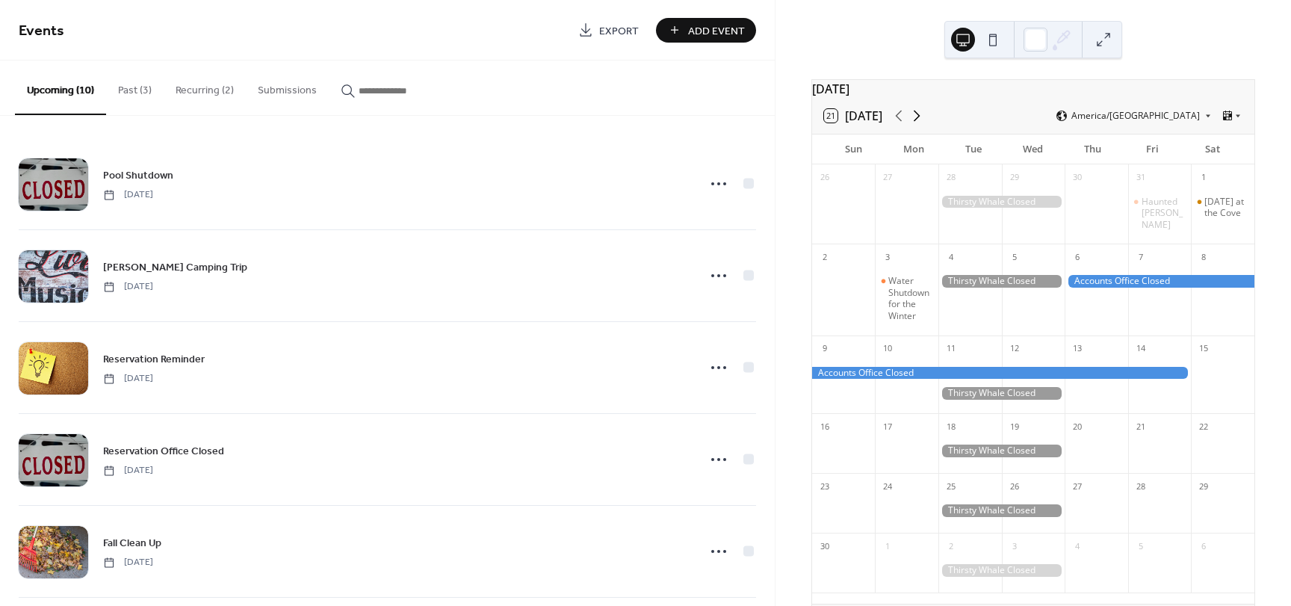
click at [917, 120] on icon at bounding box center [917, 116] width 7 height 11
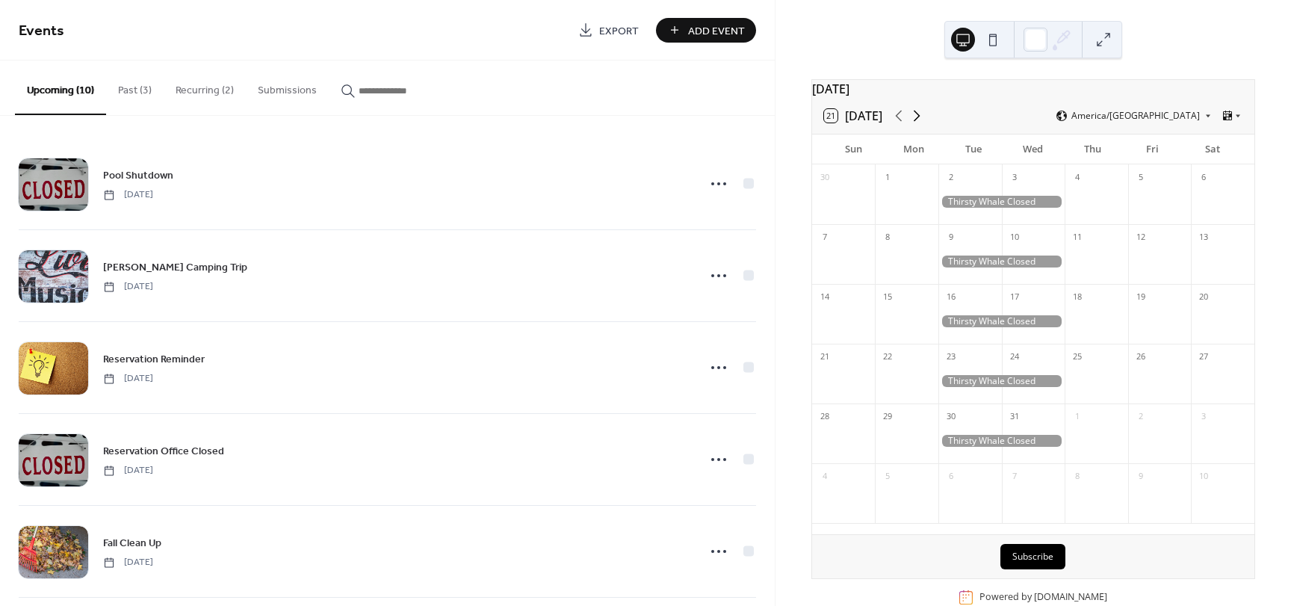
click at [917, 120] on icon at bounding box center [917, 116] width 7 height 11
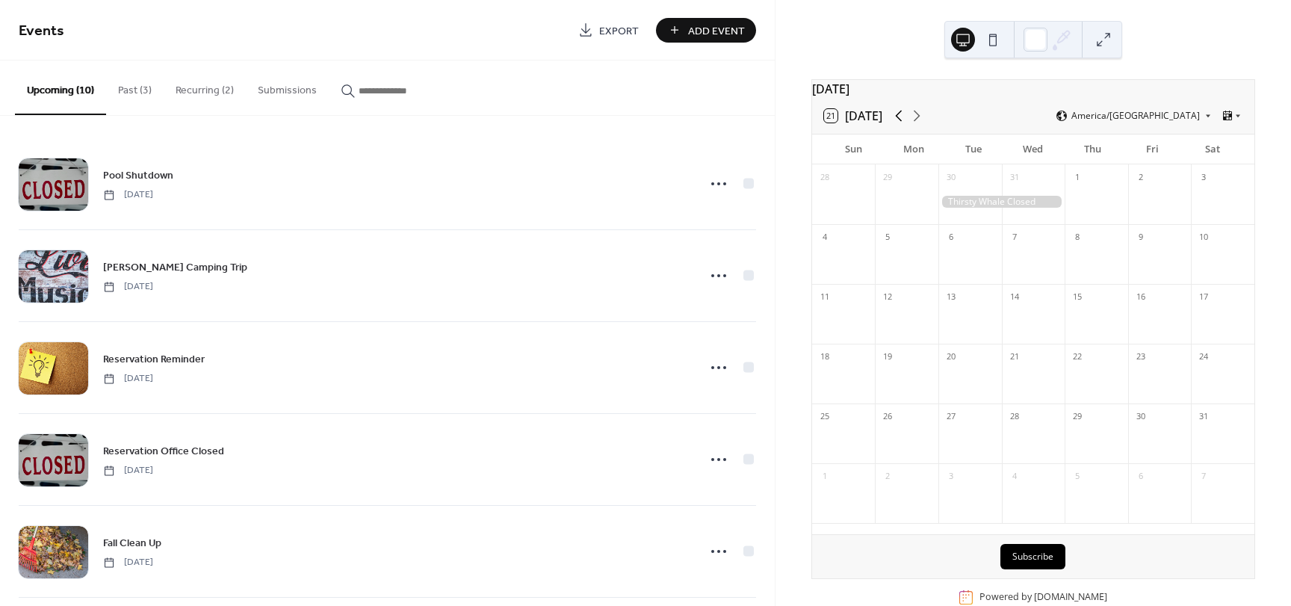
click at [903, 125] on icon at bounding box center [899, 116] width 18 height 18
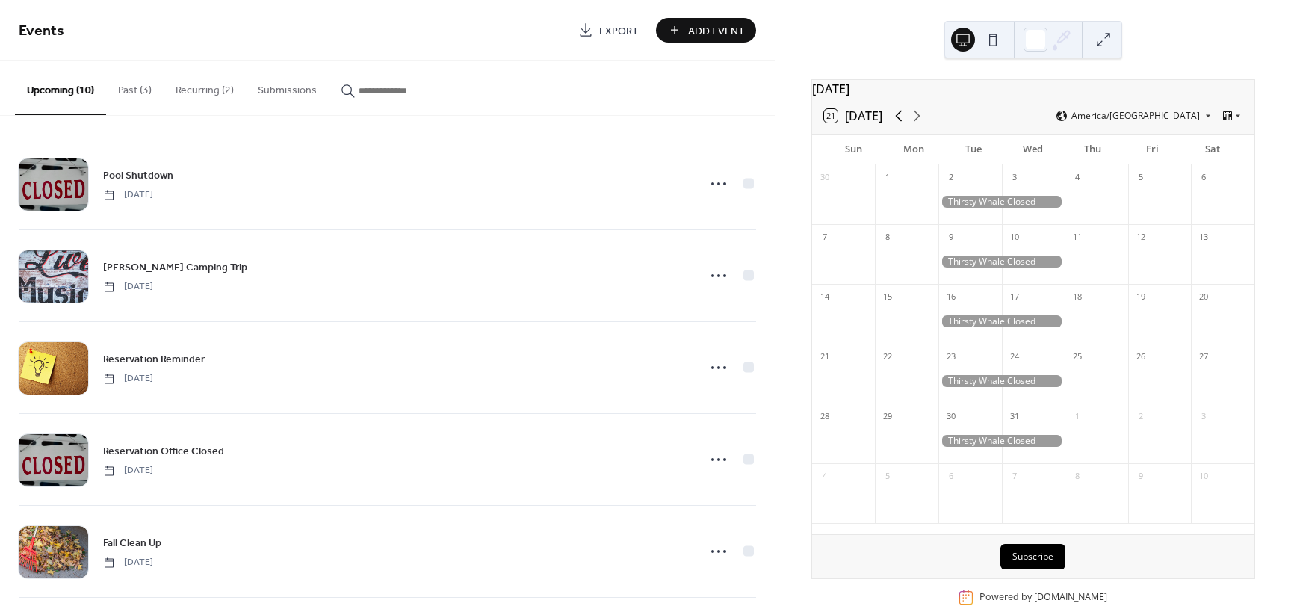
click at [903, 125] on icon at bounding box center [899, 116] width 18 height 18
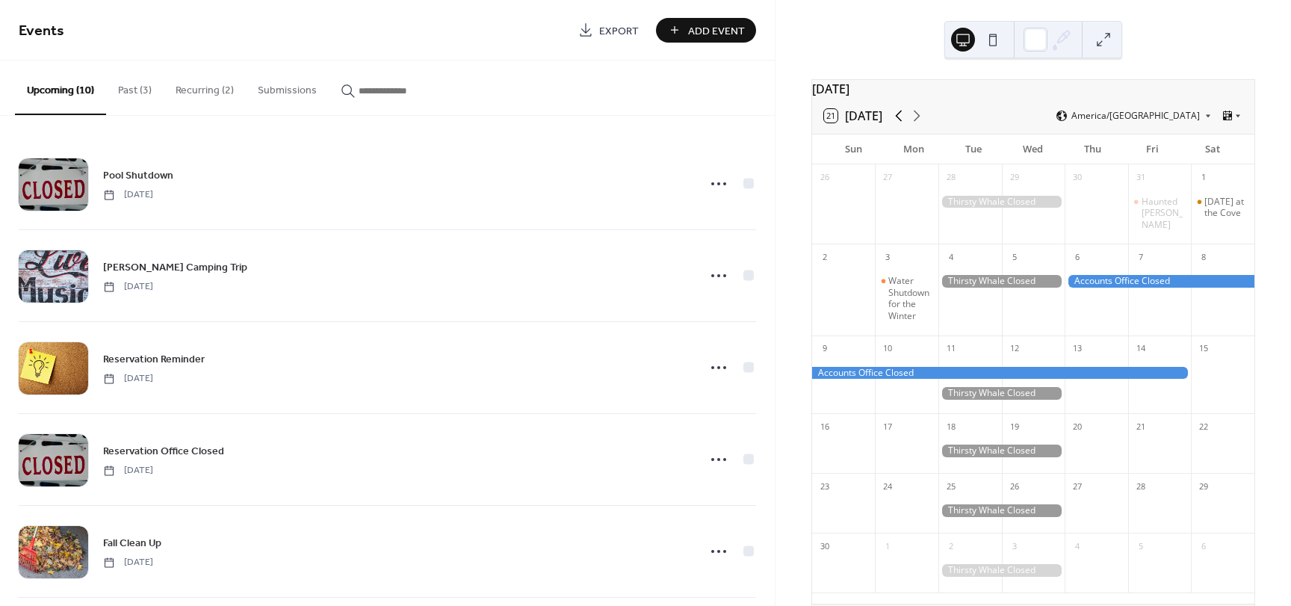
click at [903, 125] on icon at bounding box center [899, 116] width 18 height 18
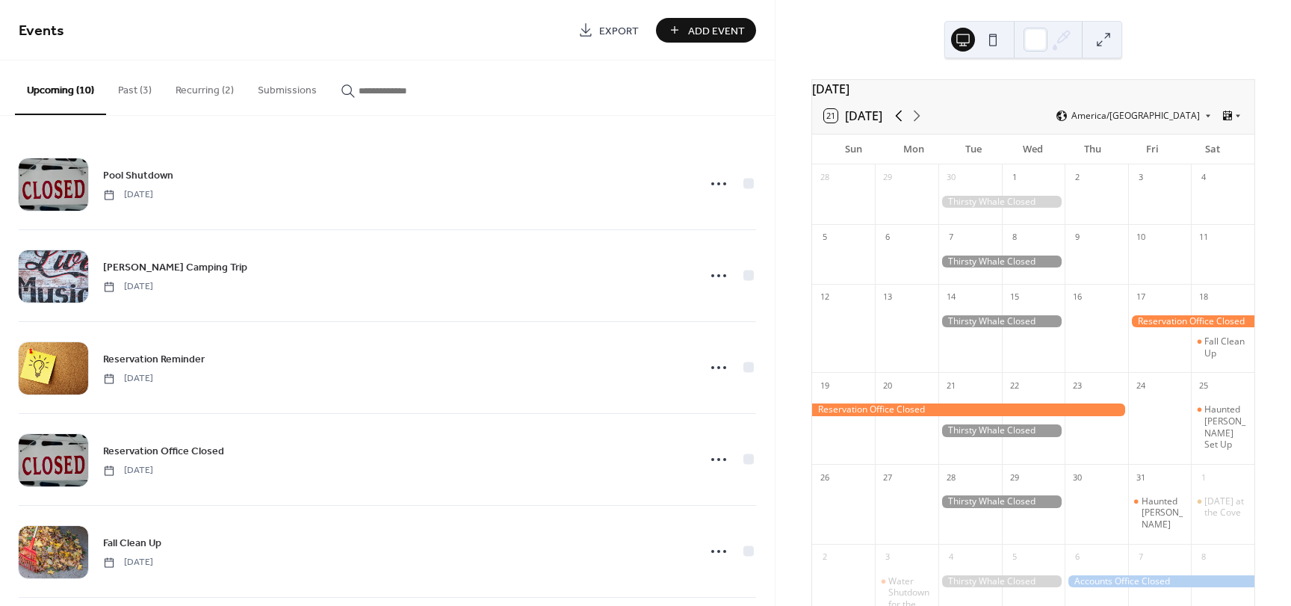
click at [903, 125] on icon at bounding box center [899, 116] width 18 height 18
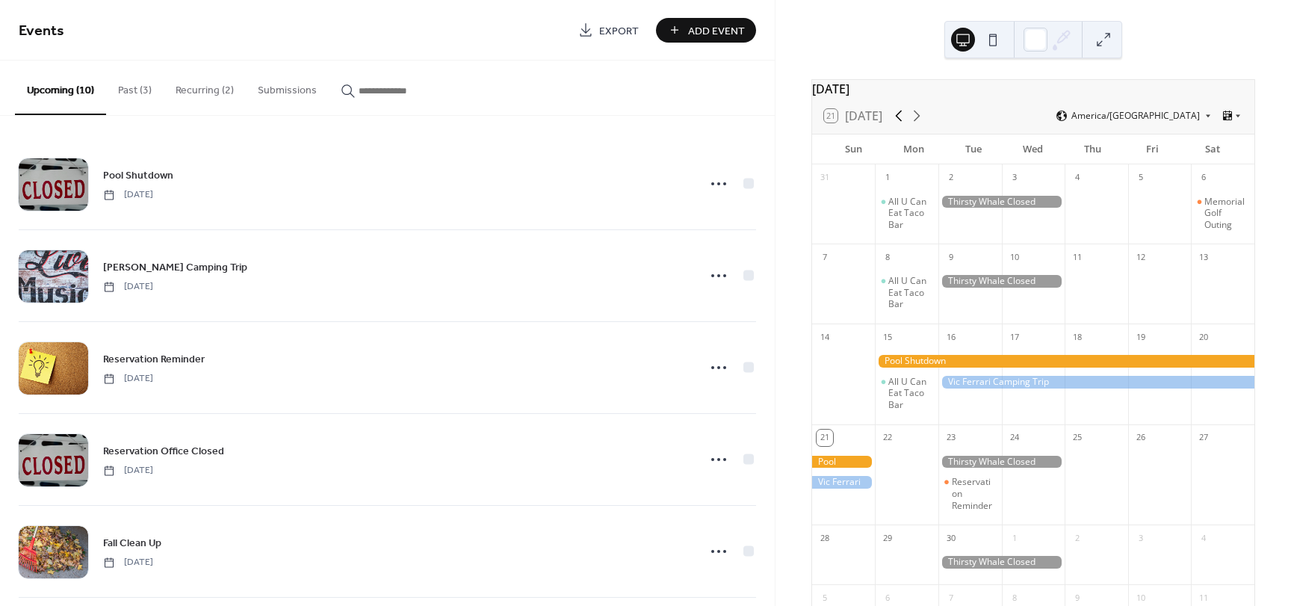
click at [903, 125] on icon at bounding box center [899, 116] width 18 height 18
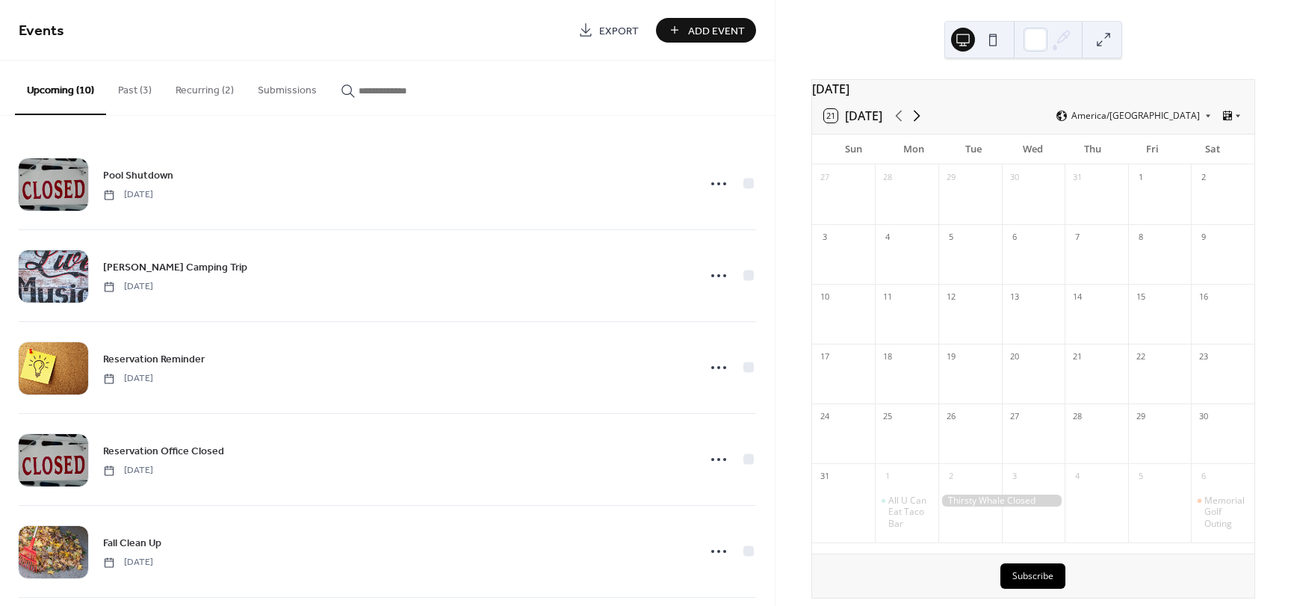
click at [921, 122] on icon at bounding box center [917, 116] width 18 height 18
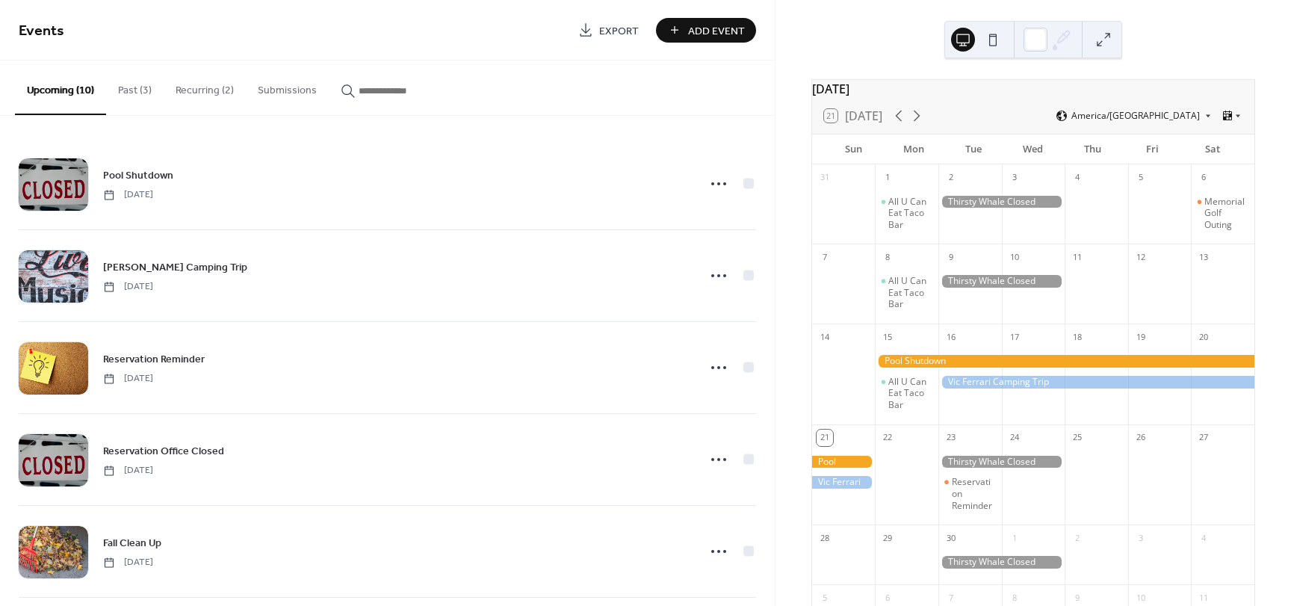
click at [862, 468] on div at bounding box center [843, 462] width 63 height 13
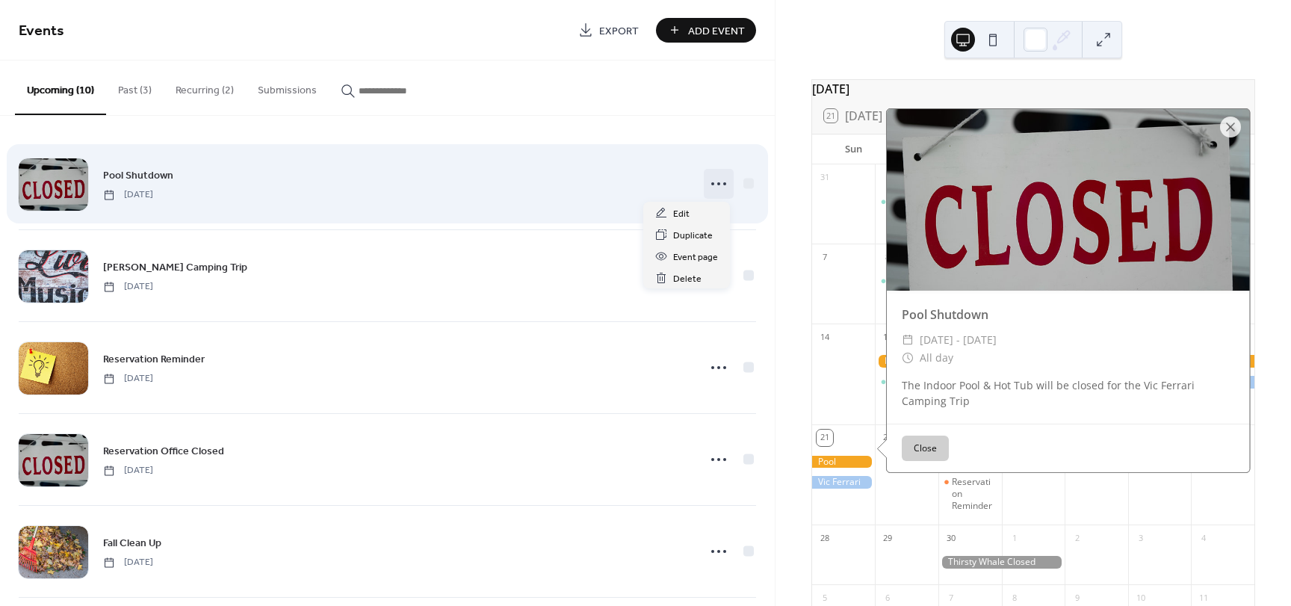
click at [719, 187] on icon at bounding box center [719, 184] width 24 height 24
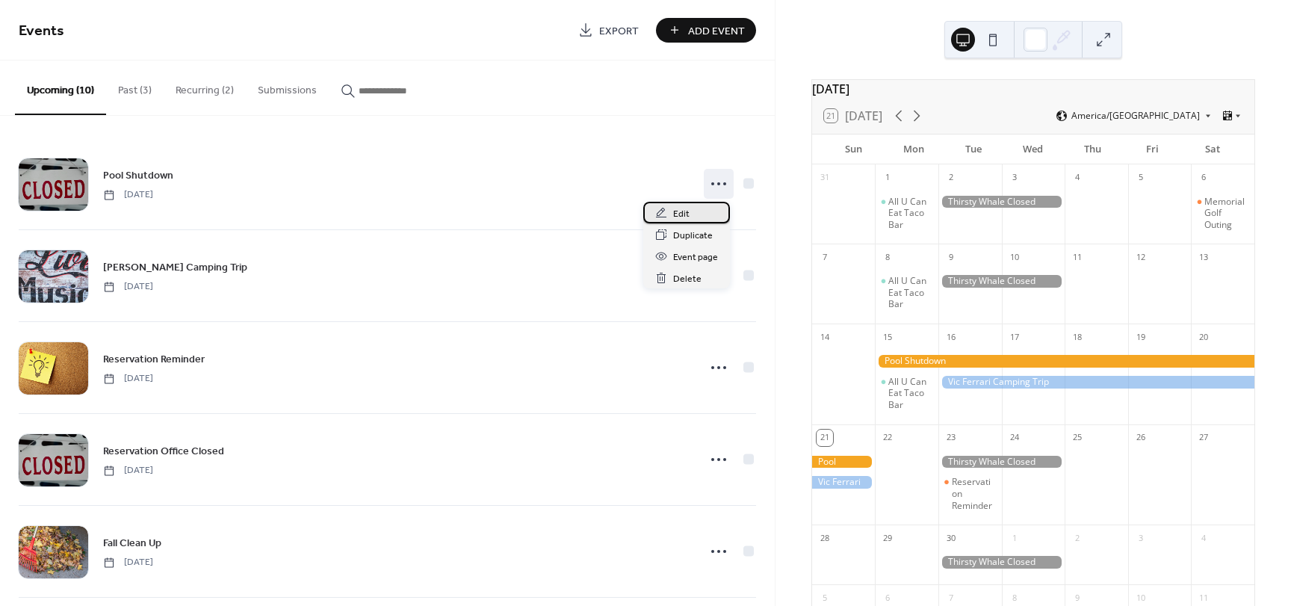
click at [679, 217] on span "Edit" at bounding box center [681, 214] width 16 height 16
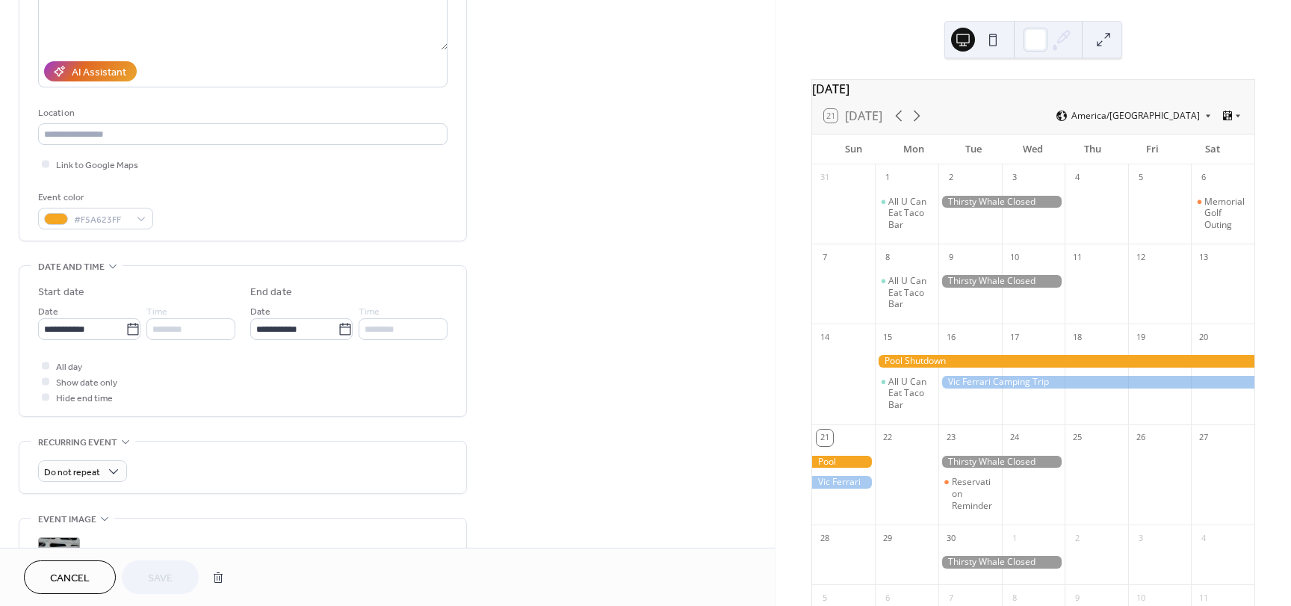
scroll to position [224, 0]
click at [385, 329] on div "********" at bounding box center [403, 326] width 89 height 22
click at [898, 486] on div at bounding box center [906, 484] width 63 height 72
click at [931, 487] on div at bounding box center [906, 484] width 63 height 72
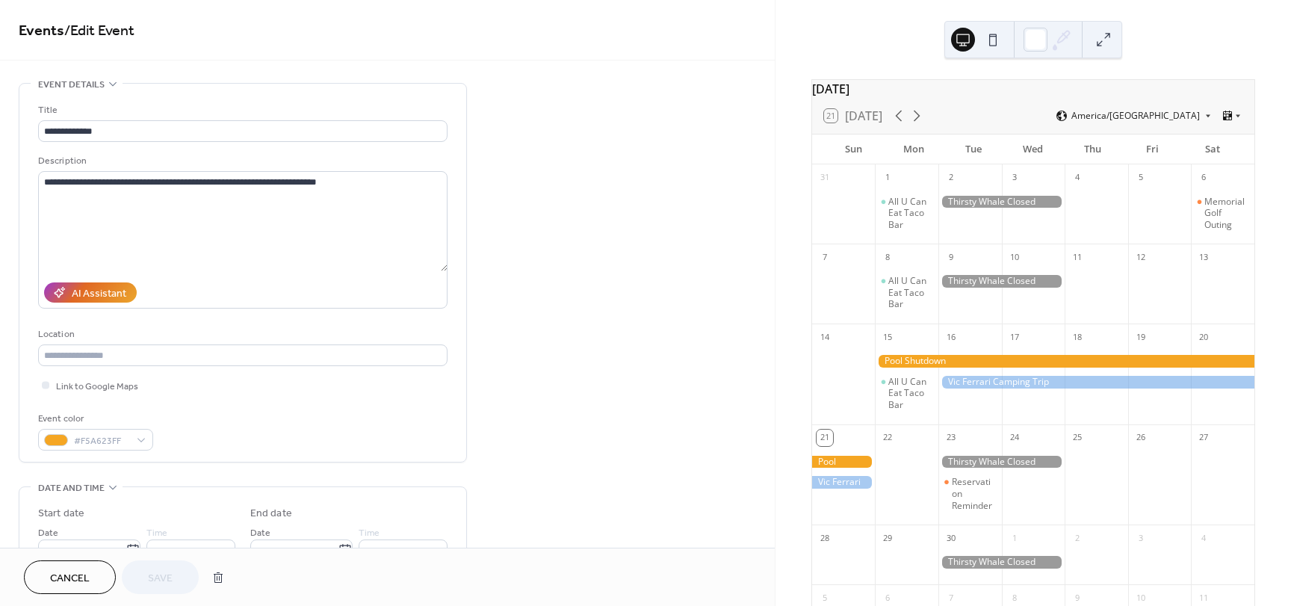
click at [84, 576] on span "Cancel" at bounding box center [70, 579] width 40 height 16
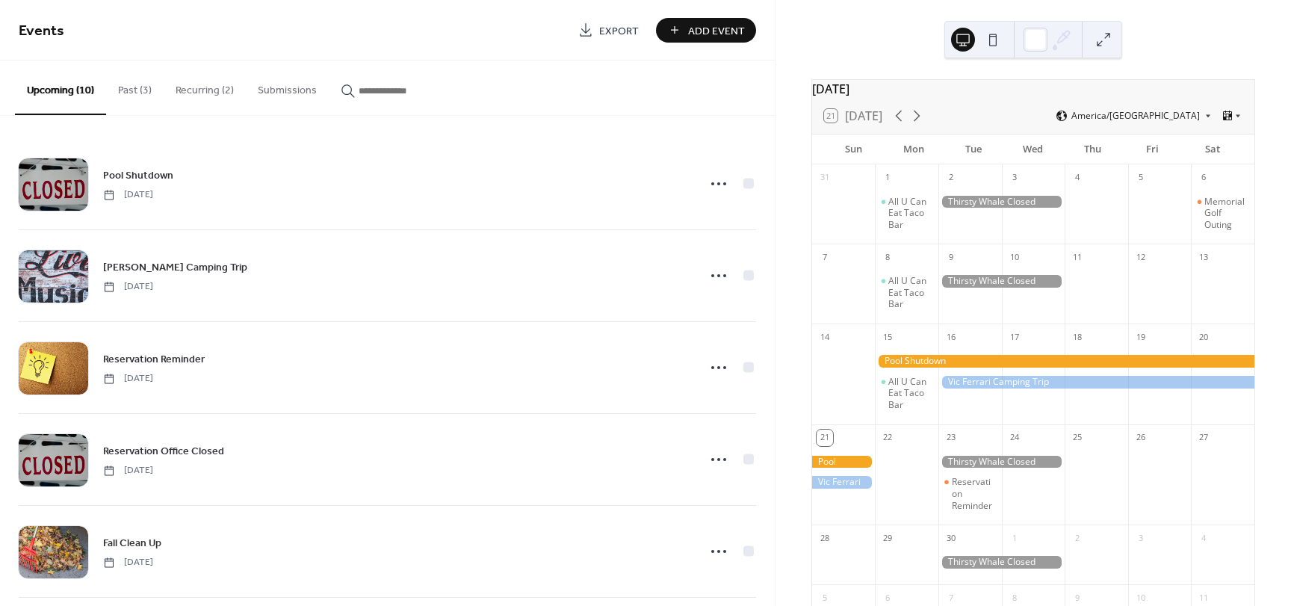
click at [923, 473] on div at bounding box center [906, 484] width 63 height 72
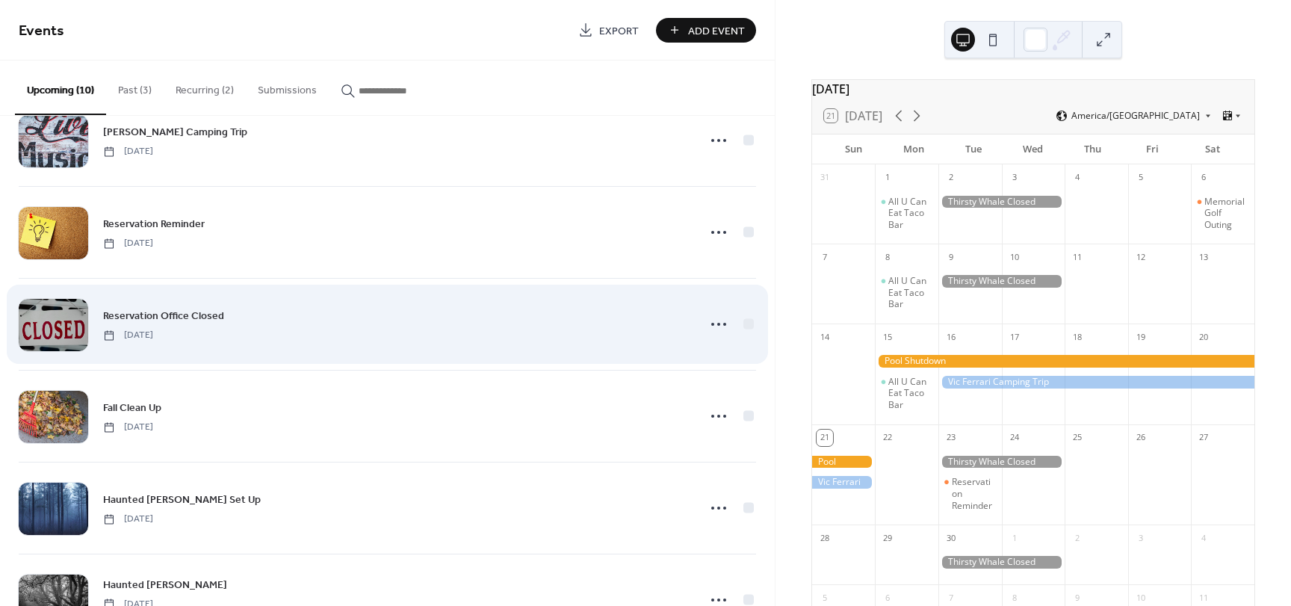
scroll to position [149, 0]
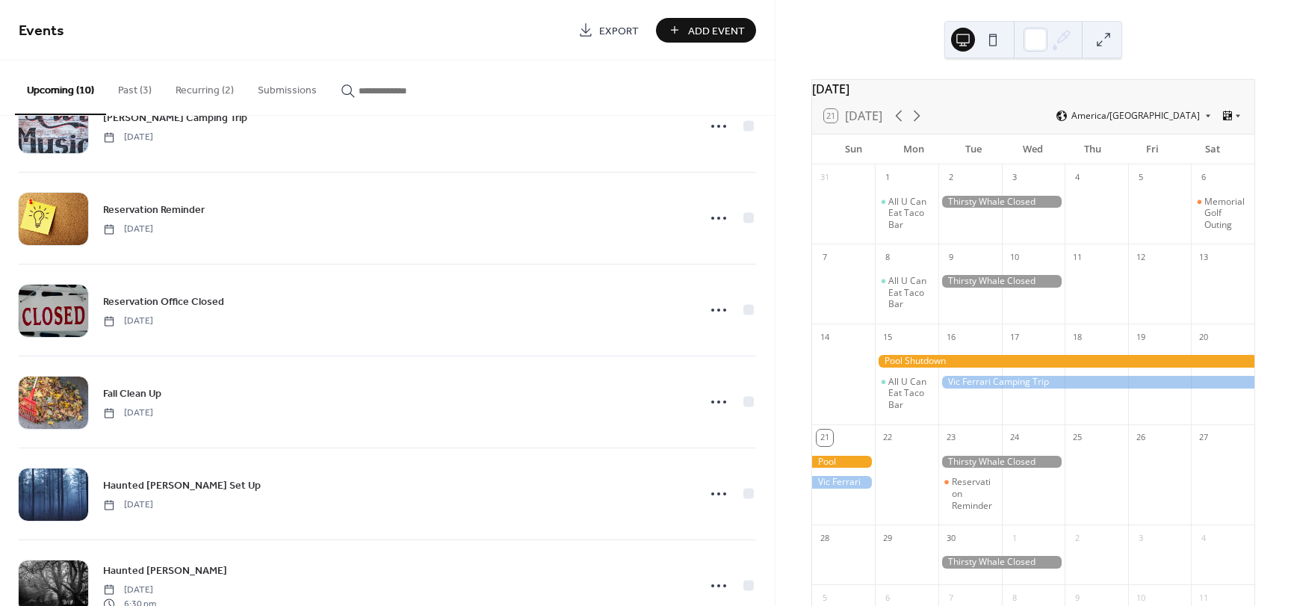
click at [716, 25] on span "Add Event" at bounding box center [716, 31] width 57 height 16
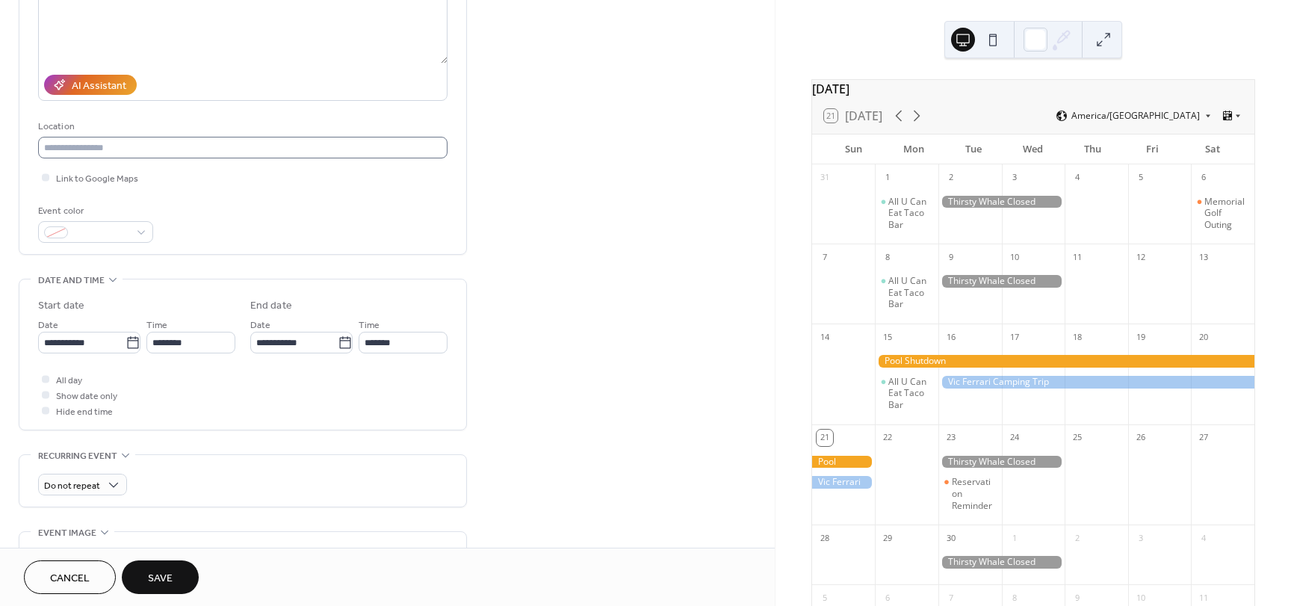
scroll to position [224, 0]
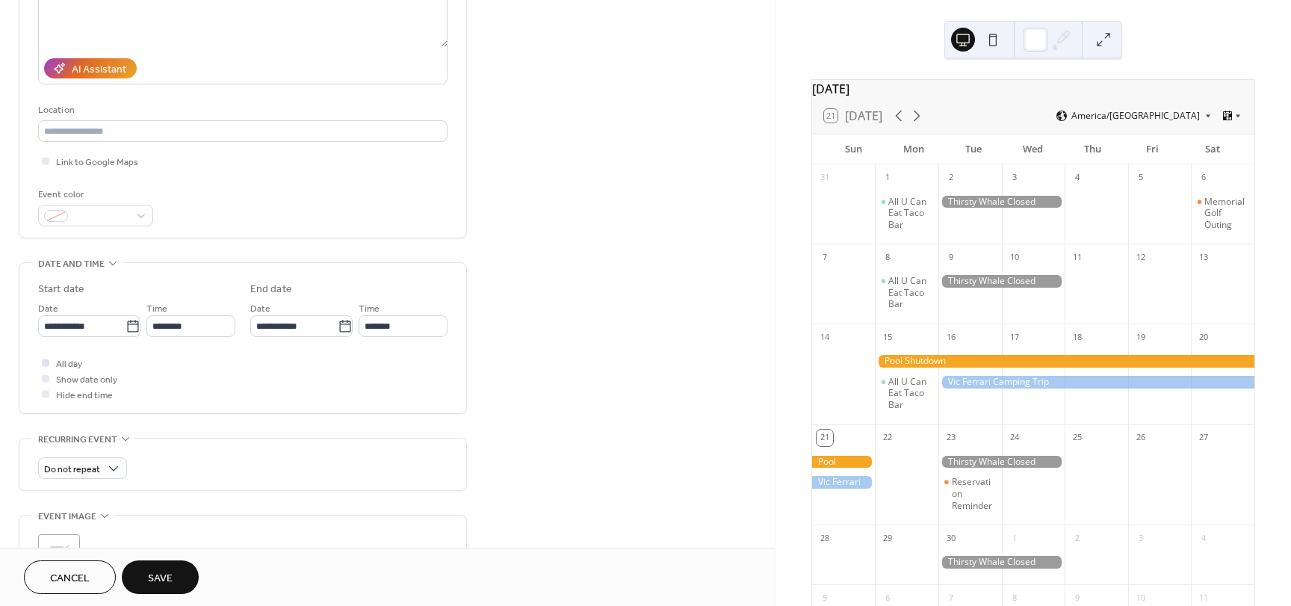
type input "**********"
click at [66, 363] on span "All day" at bounding box center [69, 364] width 26 height 16
click at [143, 574] on button "Save" at bounding box center [160, 577] width 77 height 34
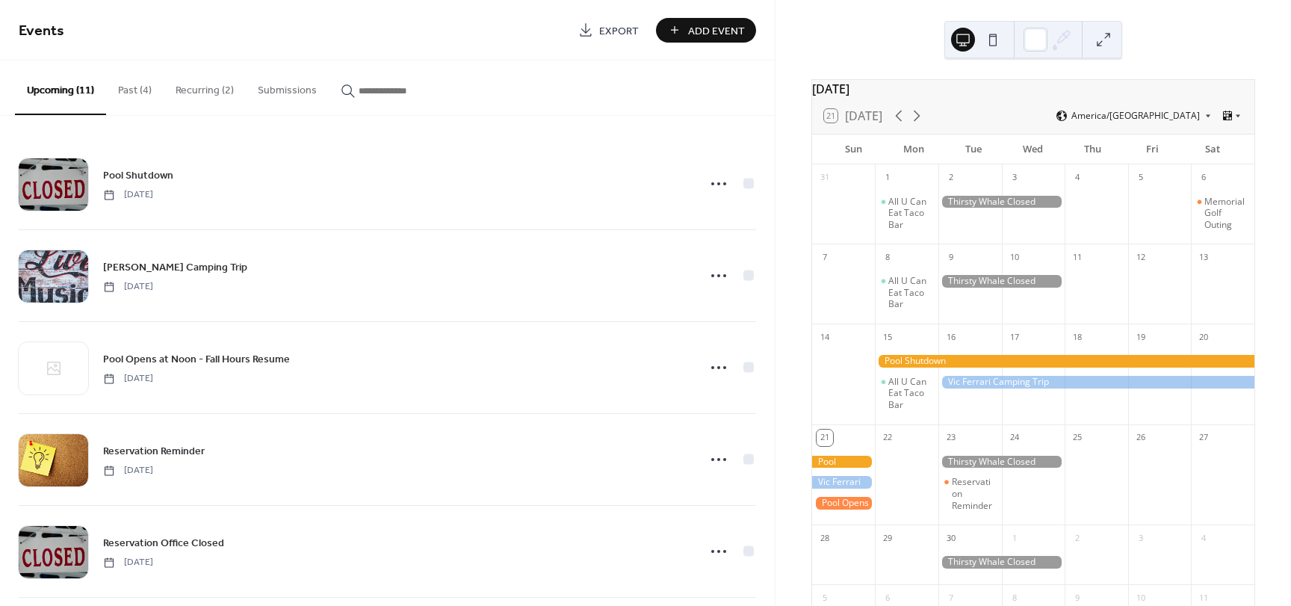
click at [858, 509] on div at bounding box center [843, 503] width 63 height 13
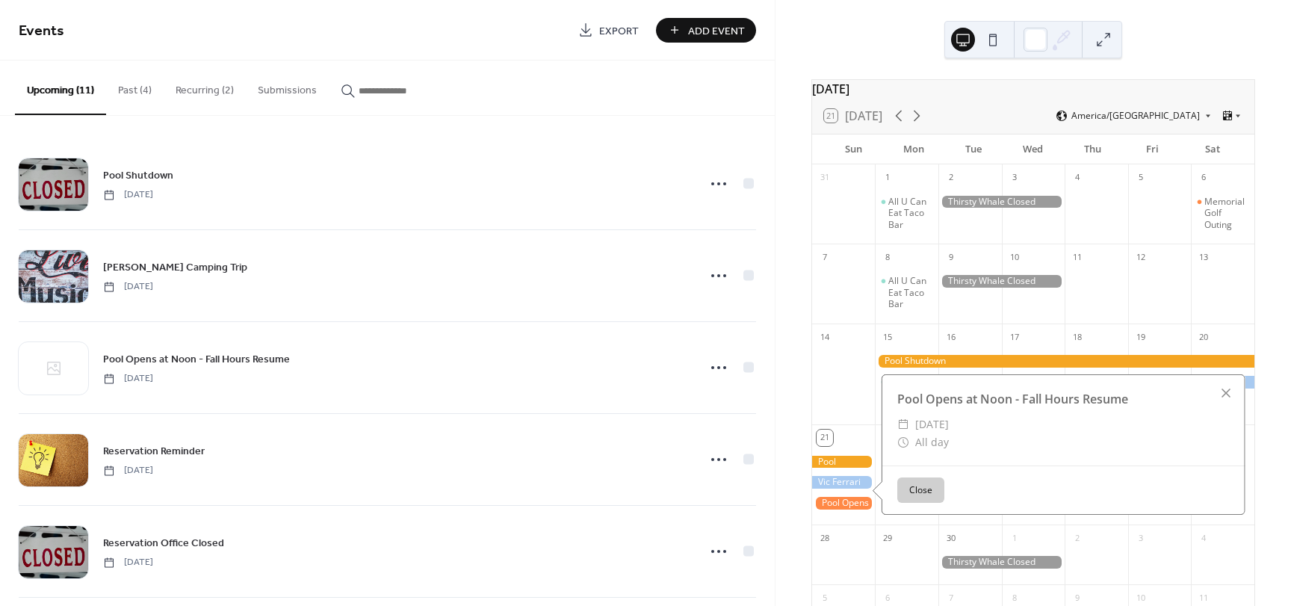
click at [858, 509] on div at bounding box center [843, 503] width 63 height 13
click at [859, 509] on div at bounding box center [843, 503] width 63 height 13
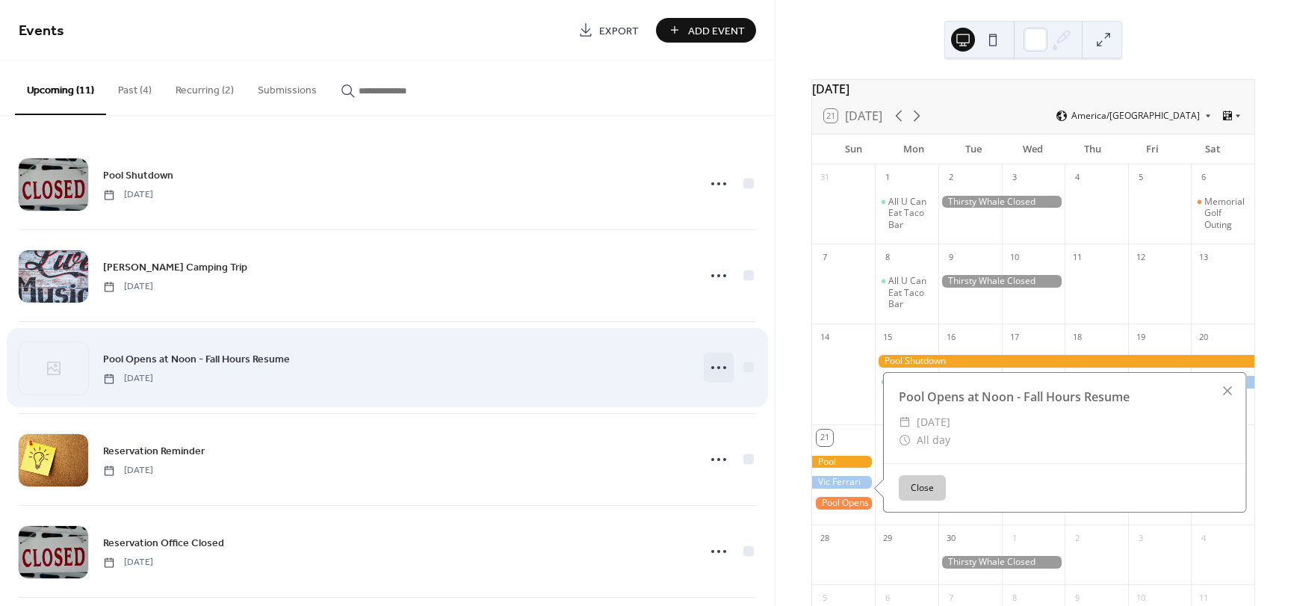
click at [710, 371] on icon at bounding box center [719, 368] width 24 height 24
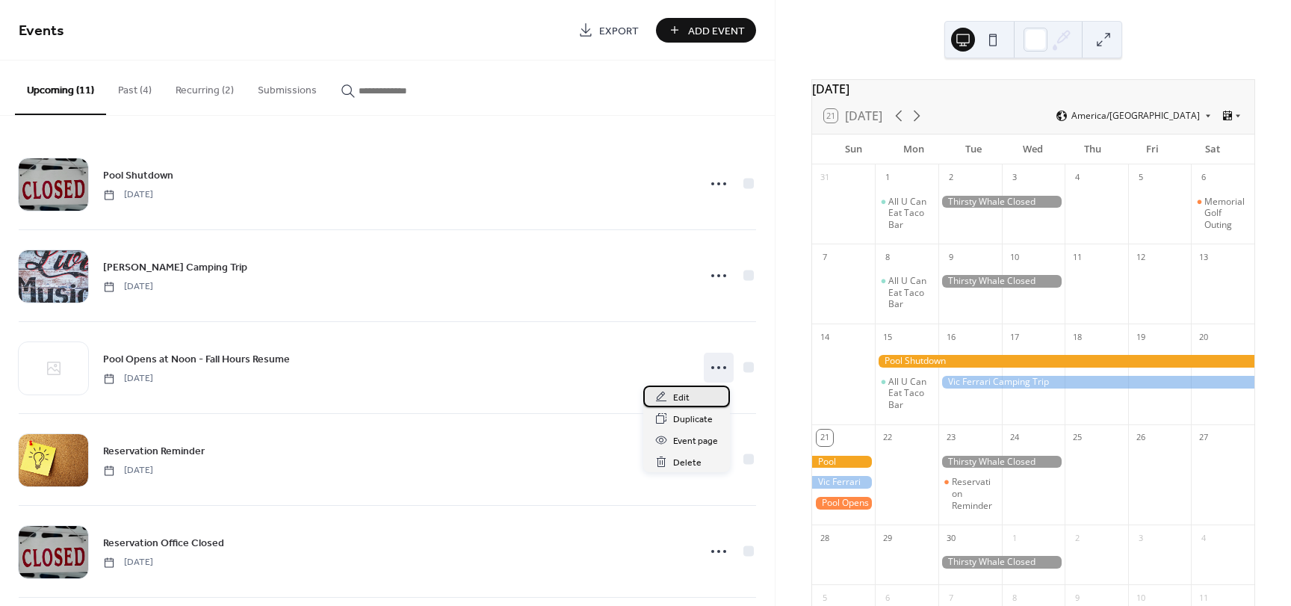
click at [679, 397] on span "Edit" at bounding box center [681, 398] width 16 height 16
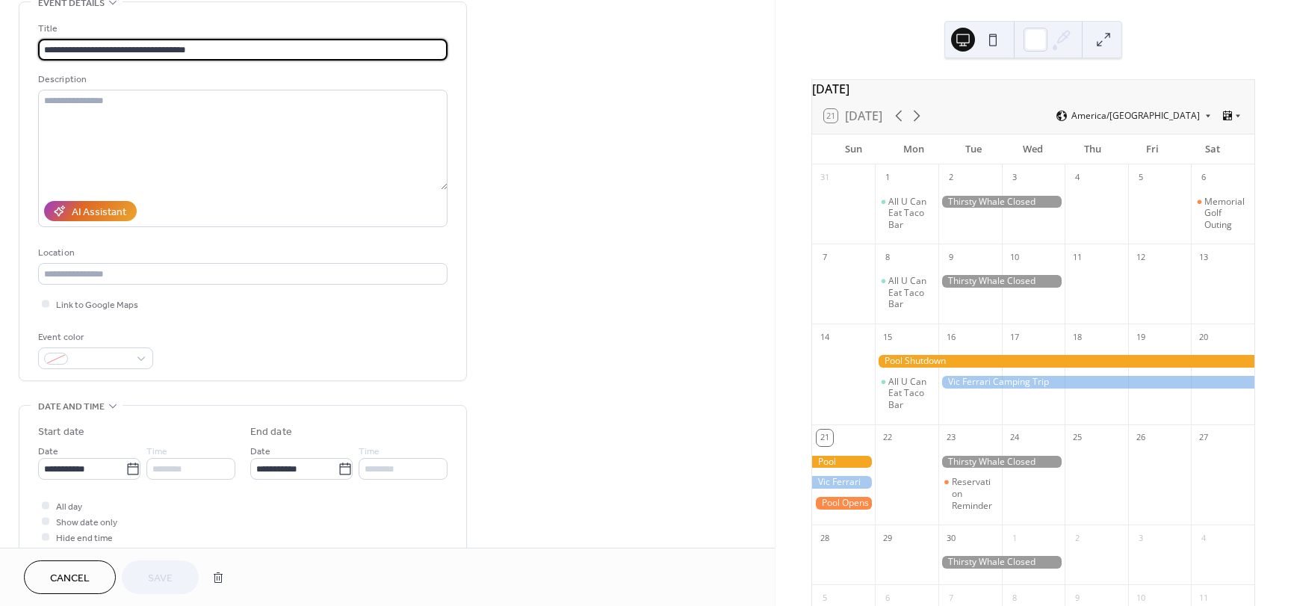
scroll to position [149, 0]
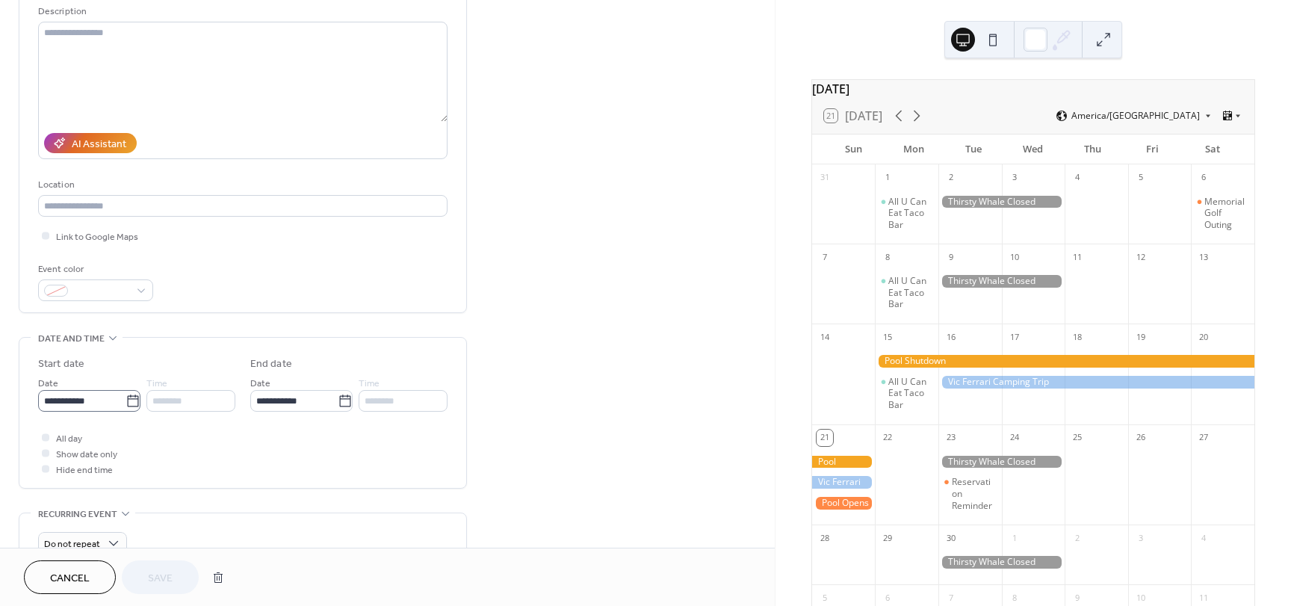
click at [127, 400] on icon at bounding box center [132, 401] width 15 height 15
click at [125, 400] on input "**********" at bounding box center [81, 401] width 87 height 22
click at [77, 326] on td "22" at bounding box center [81, 328] width 24 height 22
type input "**********"
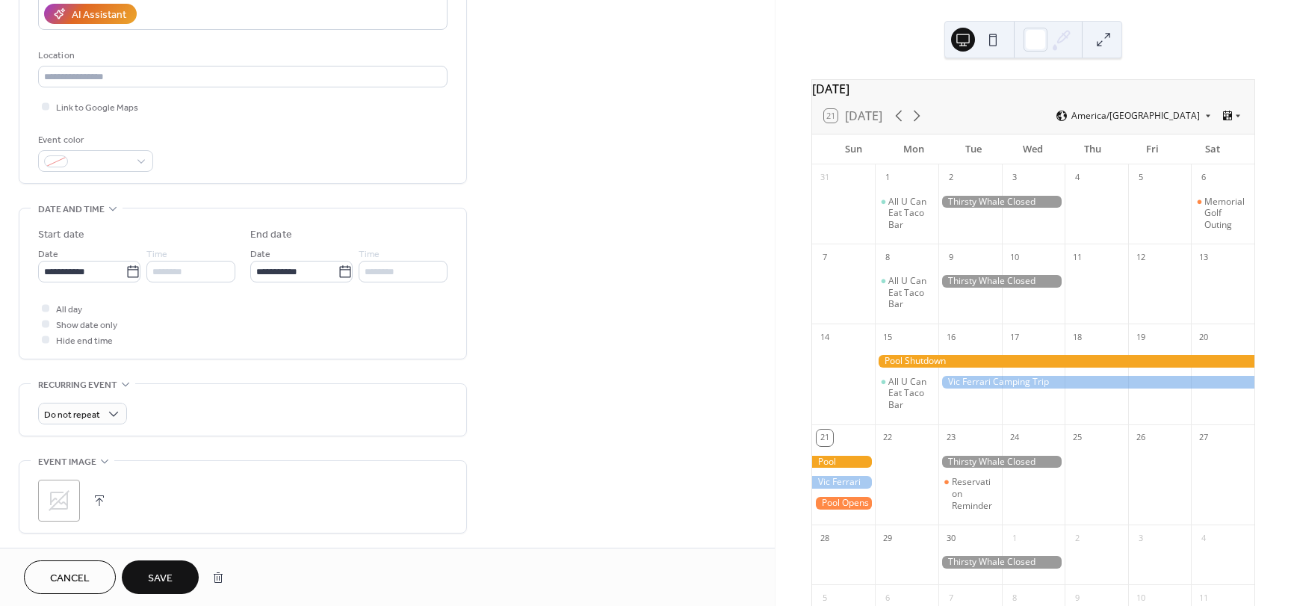
scroll to position [299, 0]
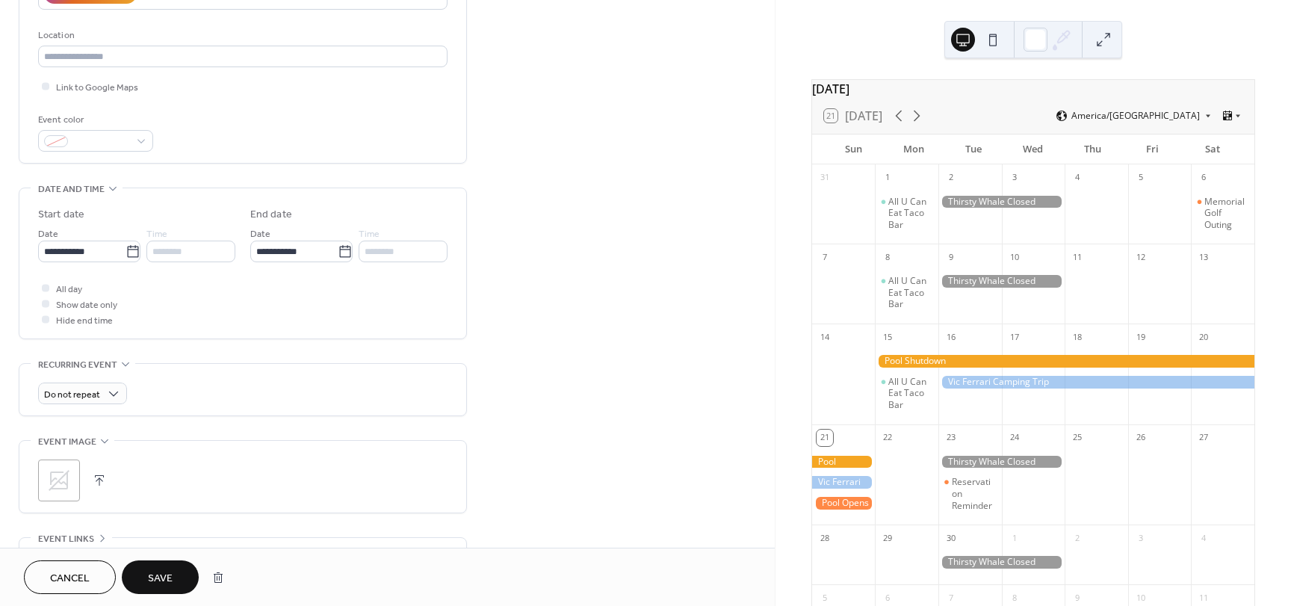
click at [167, 577] on span "Save" at bounding box center [160, 579] width 25 height 16
